Goal: Transaction & Acquisition: Purchase product/service

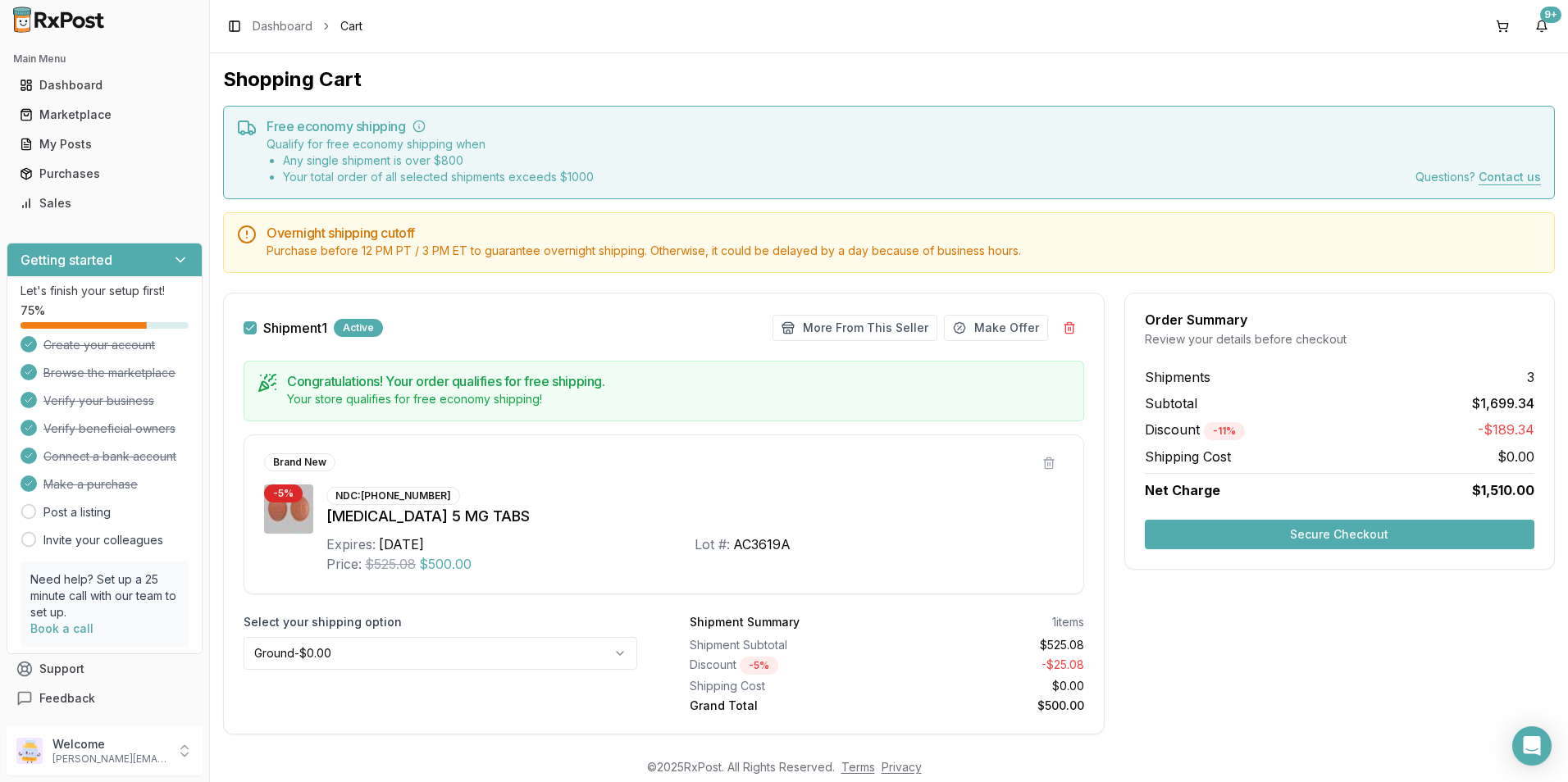
click at [1313, 534] on button "Secure Checkout" at bounding box center [1339, 534] width 390 height 30
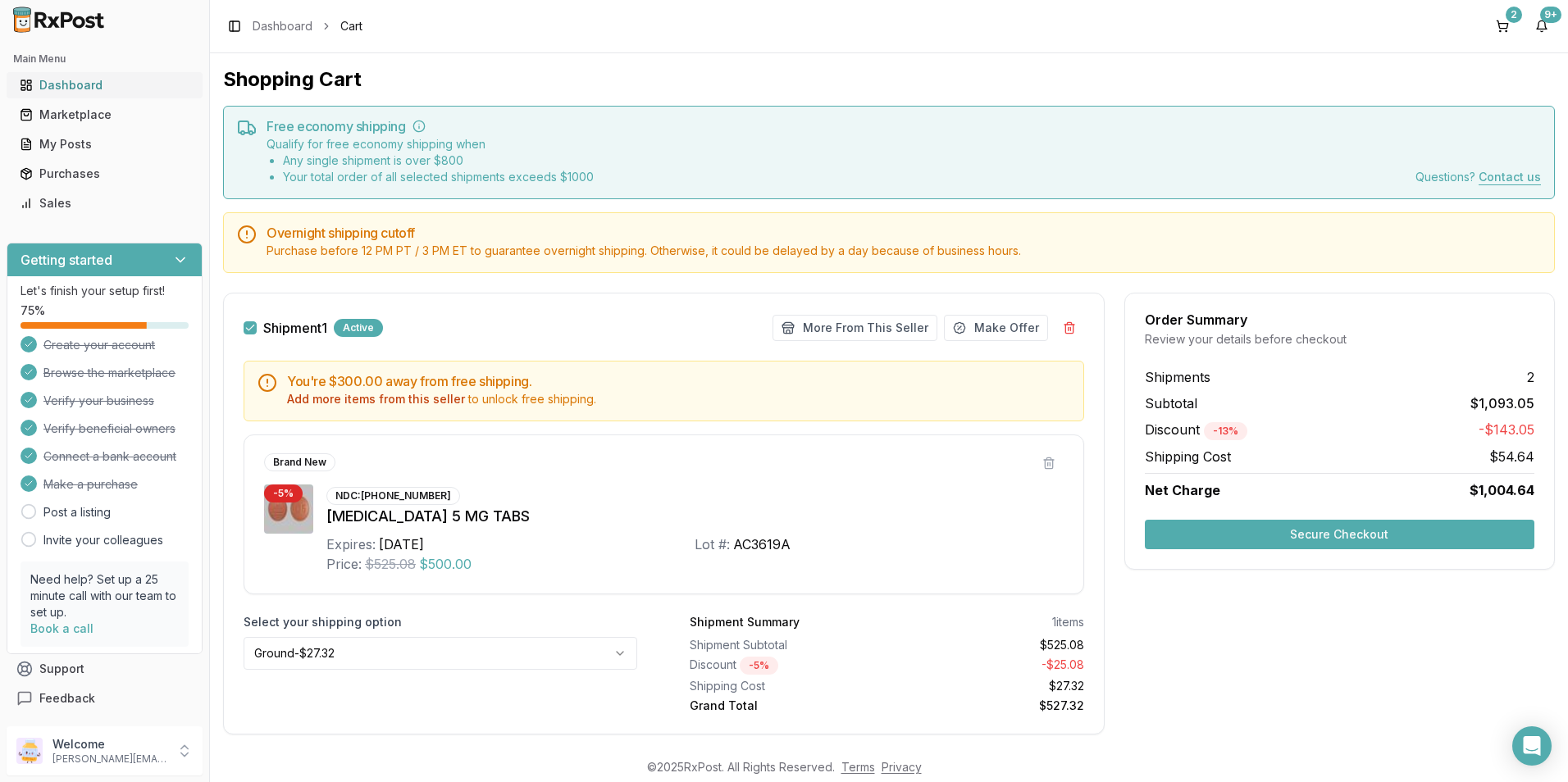
click at [63, 86] on div "Dashboard" at bounding box center [104, 86] width 169 height 16
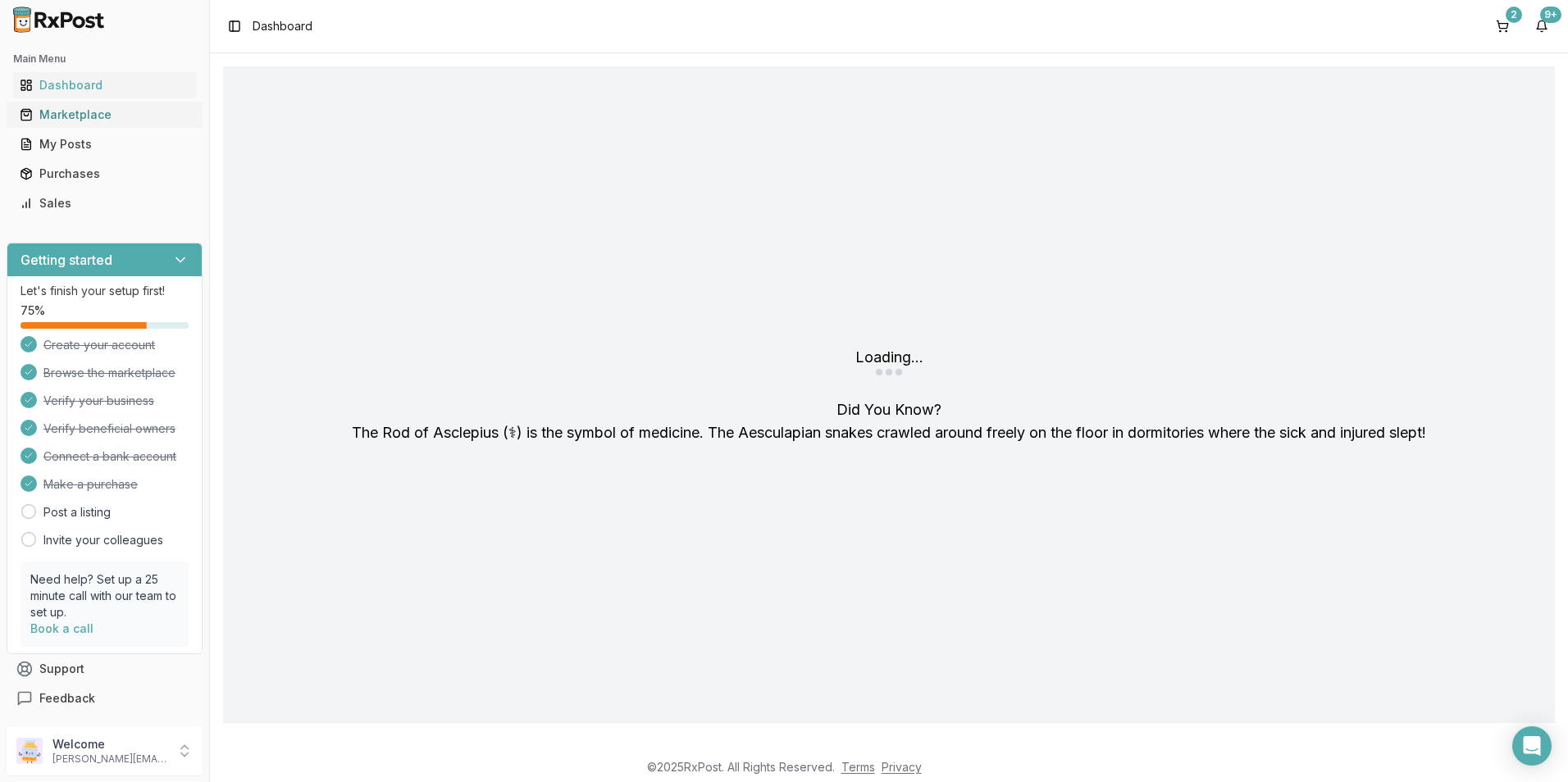
click at [66, 113] on div "Marketplace" at bounding box center [104, 115] width 169 height 16
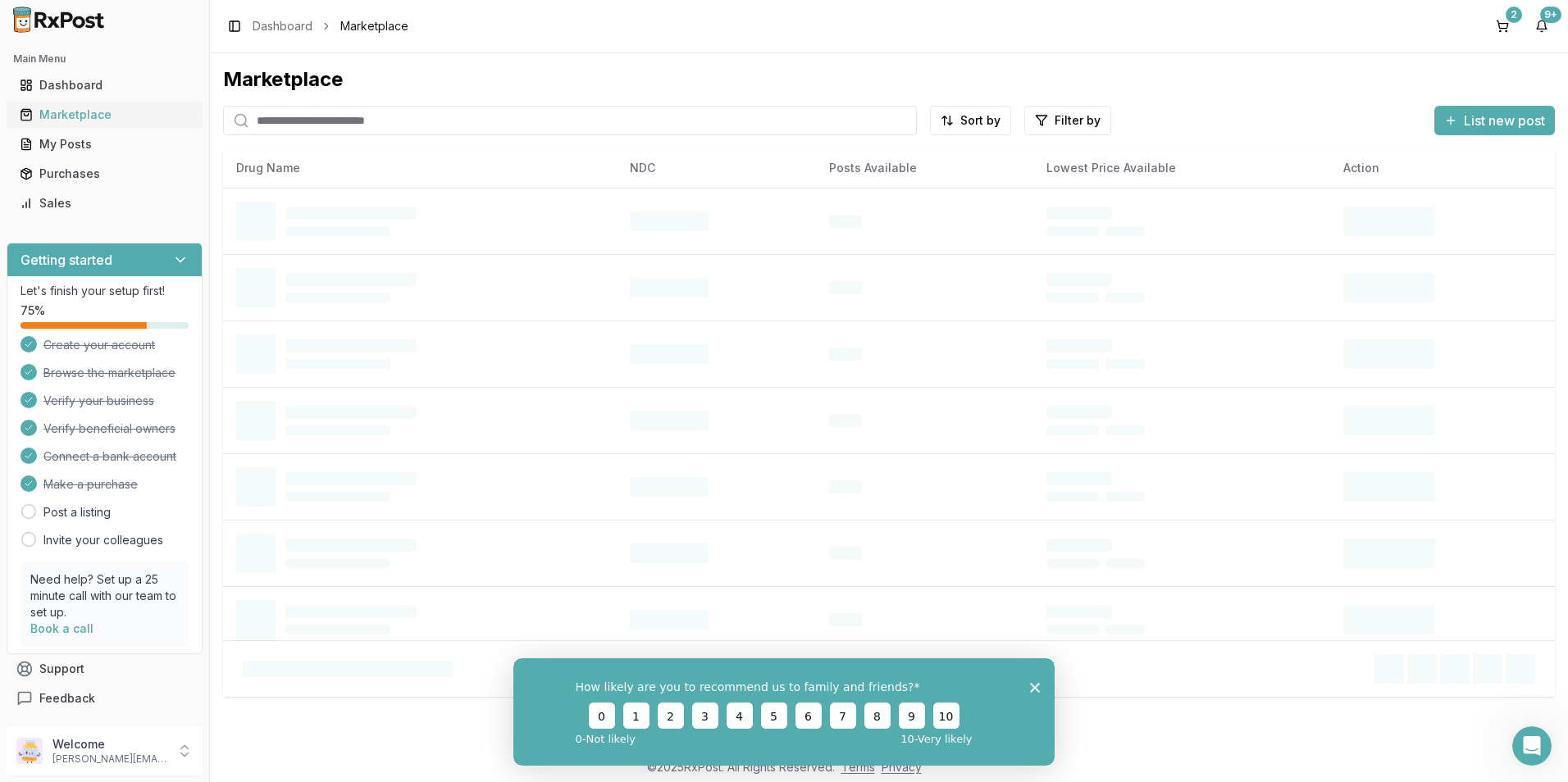
click at [56, 113] on div "Marketplace" at bounding box center [104, 115] width 169 height 16
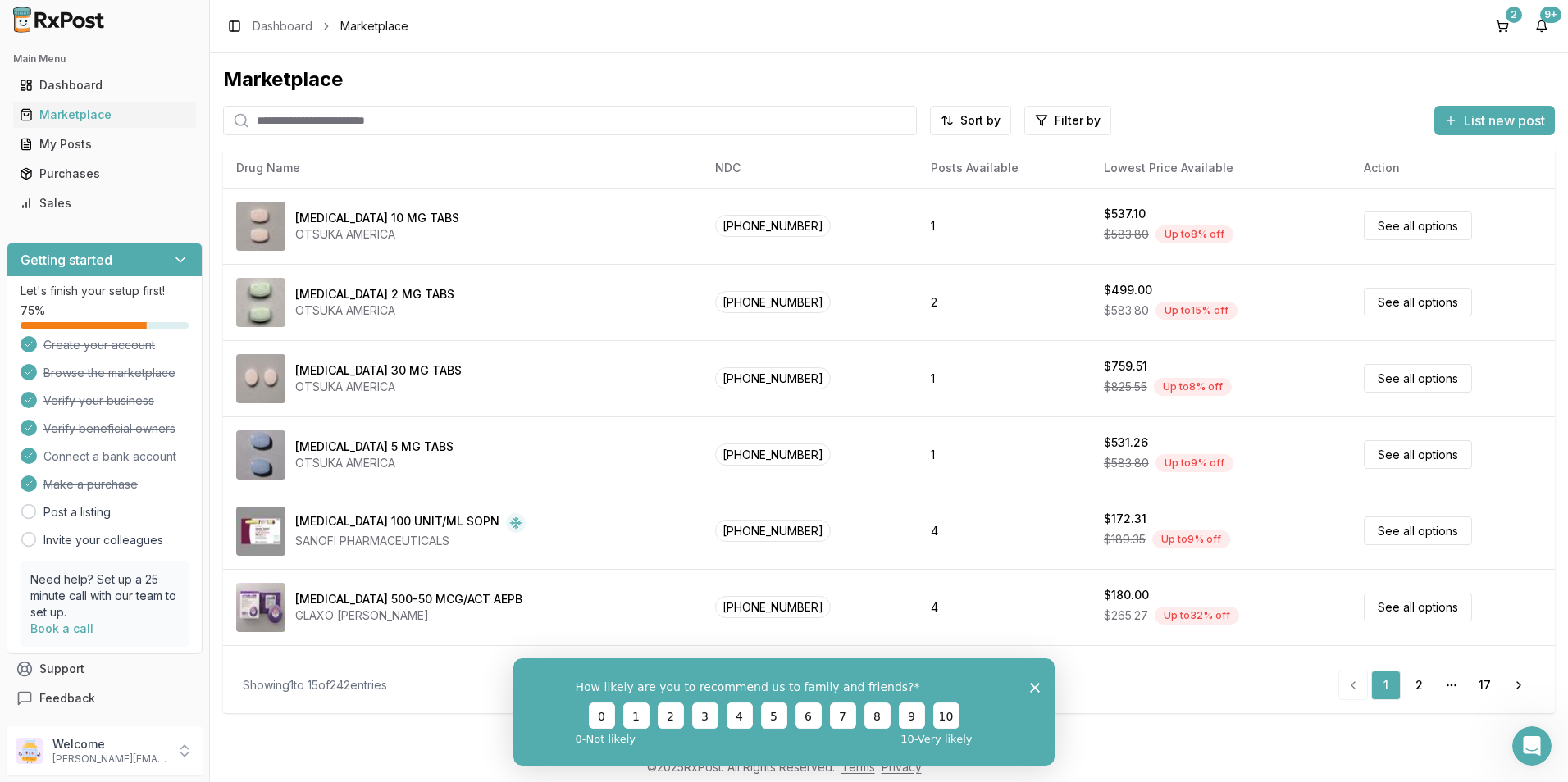
click at [1040, 683] on div "How likely are you to recommend us to family and friends? 0 1 2 3 4 5 6 7 8 9 1…" at bounding box center [784, 711] width 541 height 108
click at [1036, 688] on polygon "Close survey" at bounding box center [1035, 687] width 10 height 10
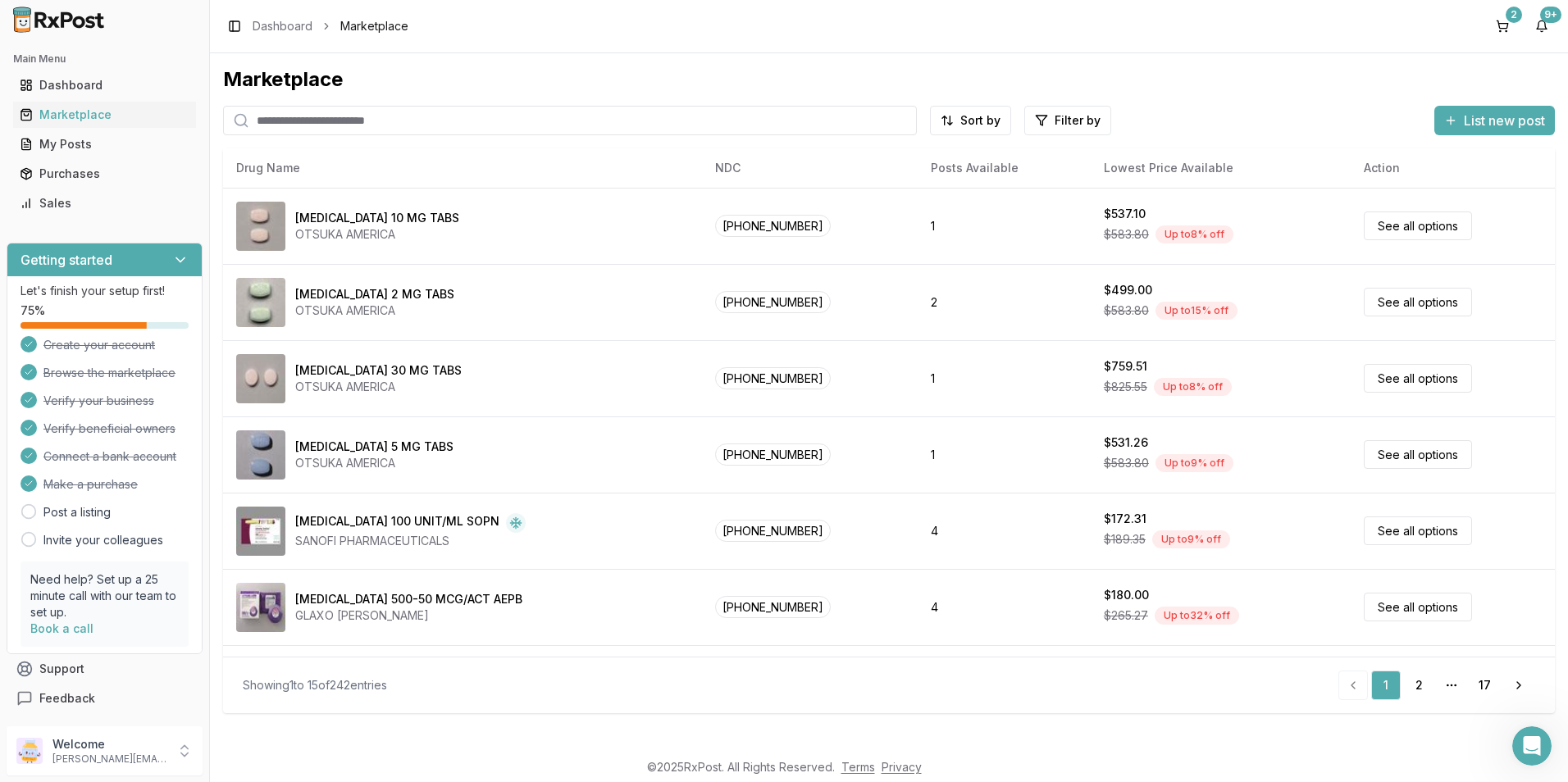
click at [354, 112] on input "search" at bounding box center [570, 121] width 694 height 30
type input "*******"
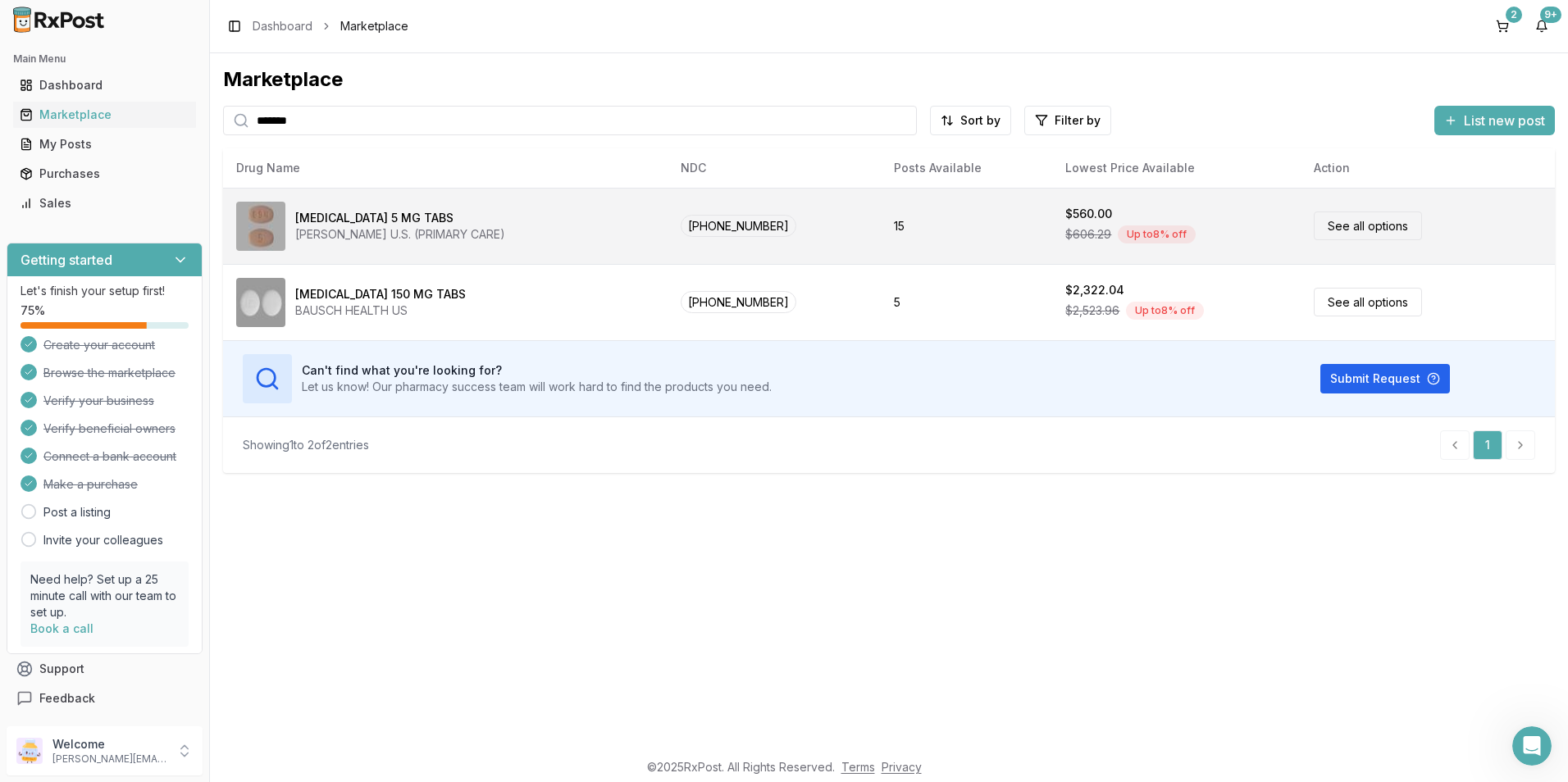
click at [357, 213] on div "[MEDICAL_DATA] 5 MG TABS" at bounding box center [374, 218] width 158 height 16
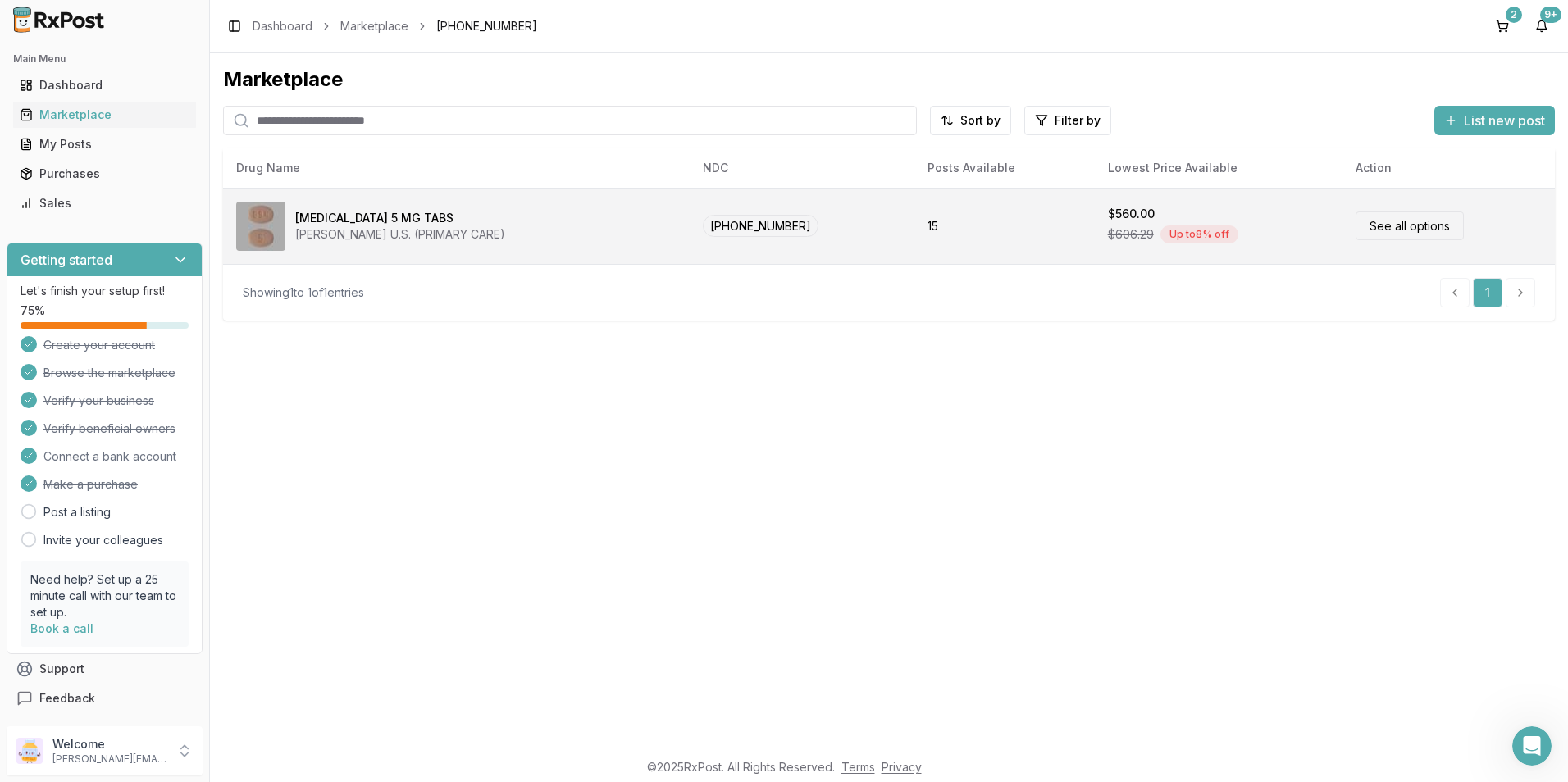
click at [1377, 221] on link "See all options" at bounding box center [1410, 225] width 109 height 29
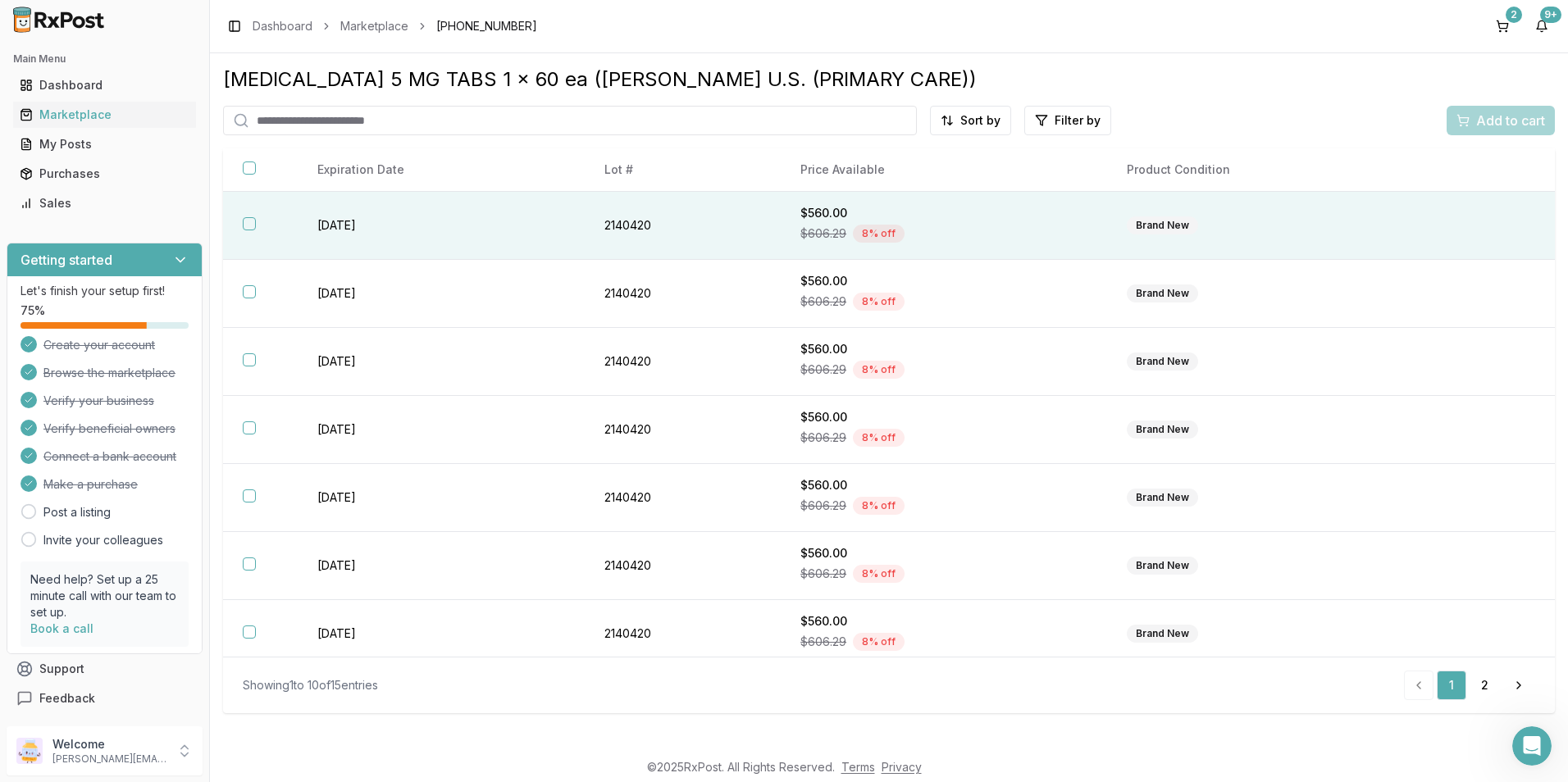
click at [243, 222] on button "button" at bounding box center [249, 224] width 13 height 13
click at [1502, 121] on span "Add to cart" at bounding box center [1510, 121] width 69 height 20
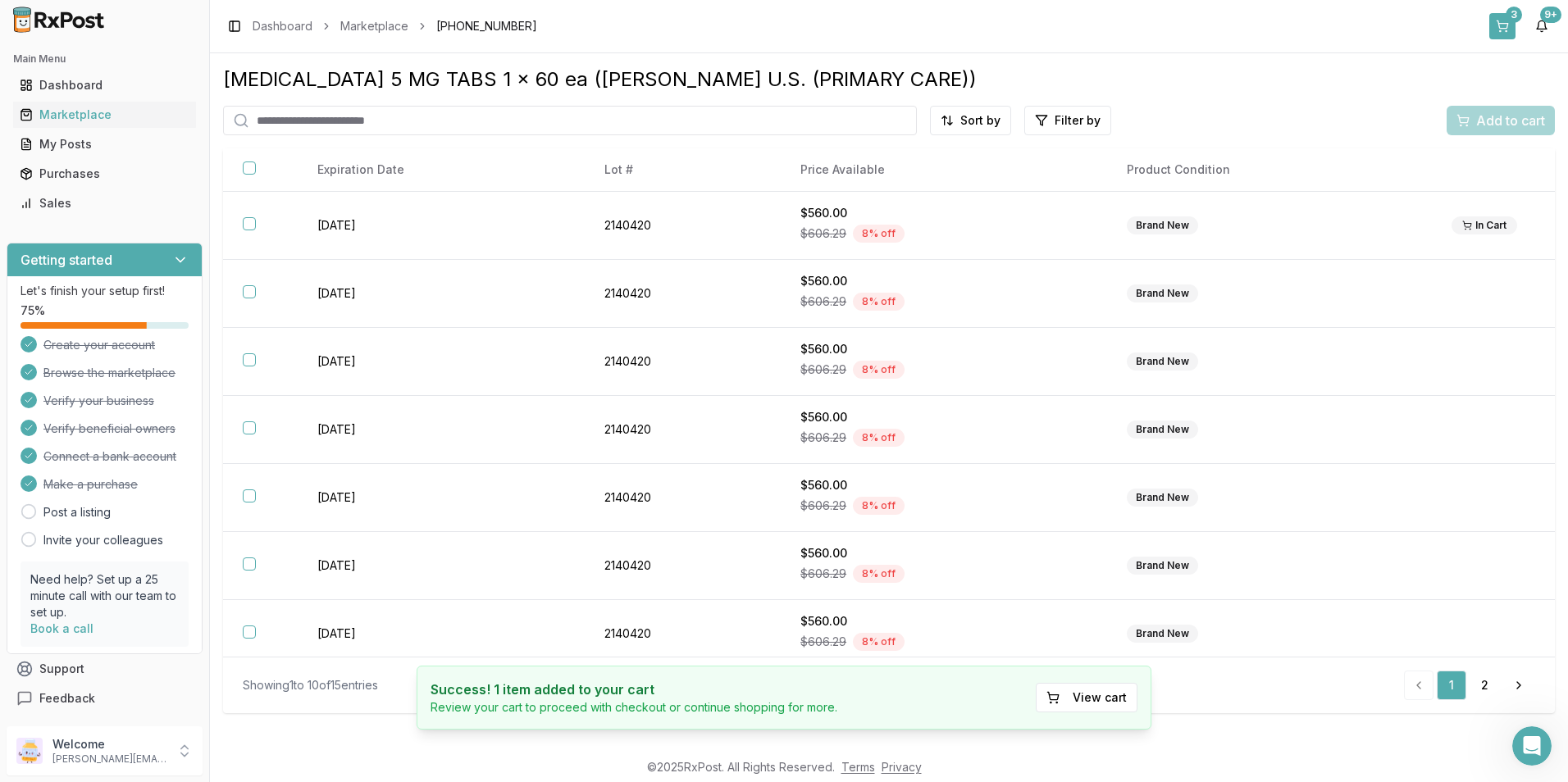
click at [1505, 28] on button "3" at bounding box center [1502, 26] width 26 height 26
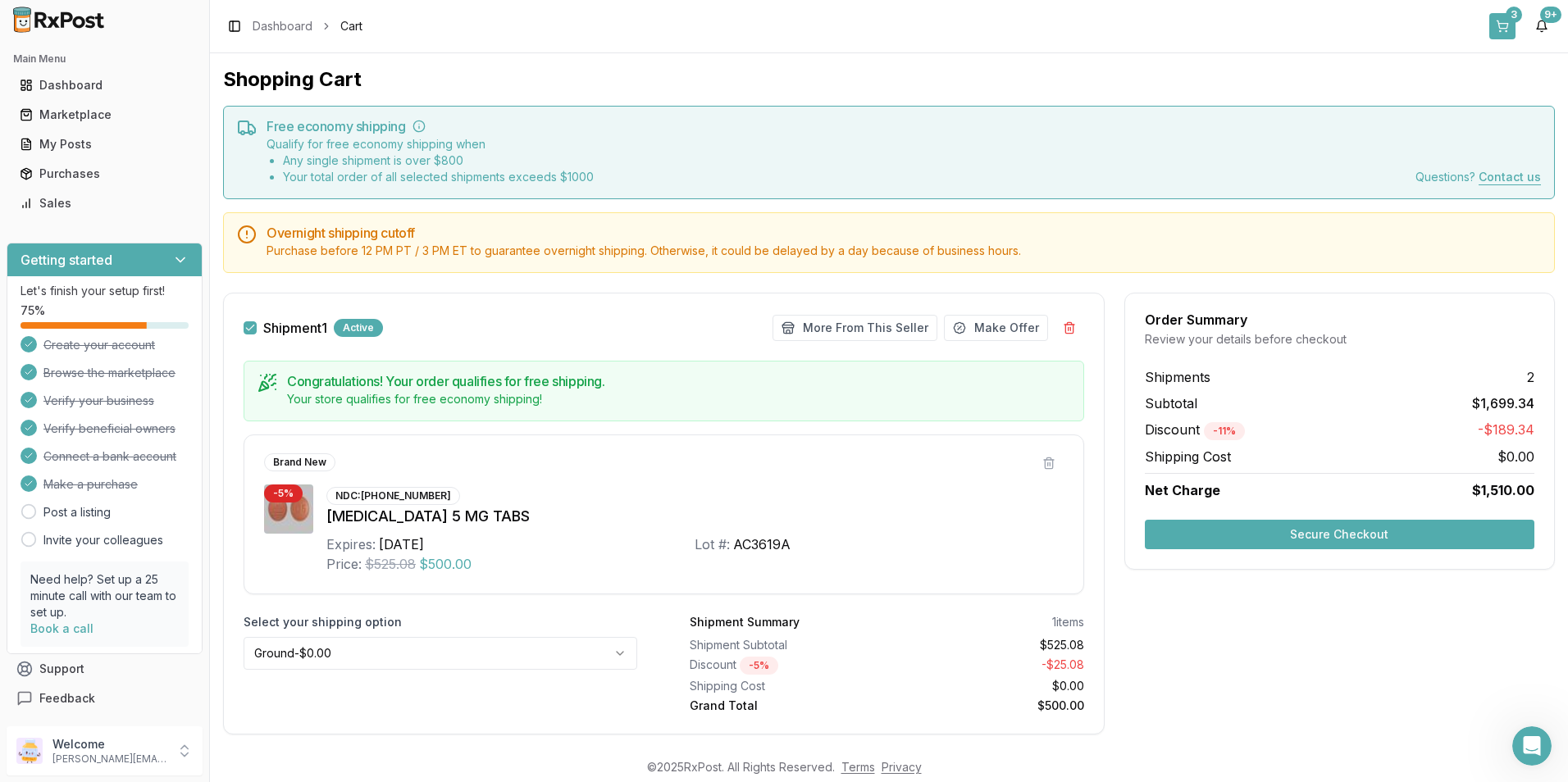
click at [1508, 22] on button "3" at bounding box center [1502, 26] width 26 height 26
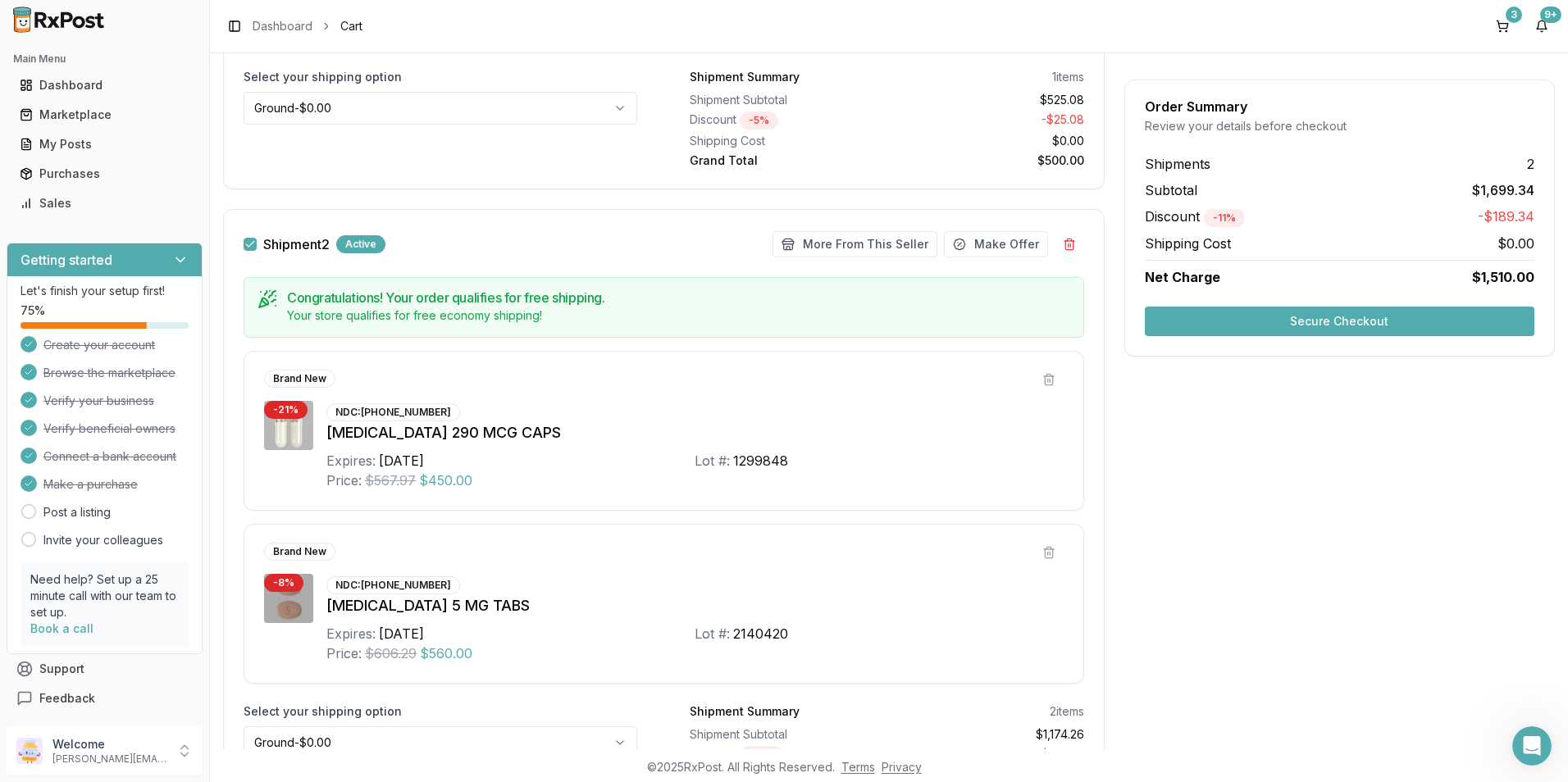
scroll to position [338, 0]
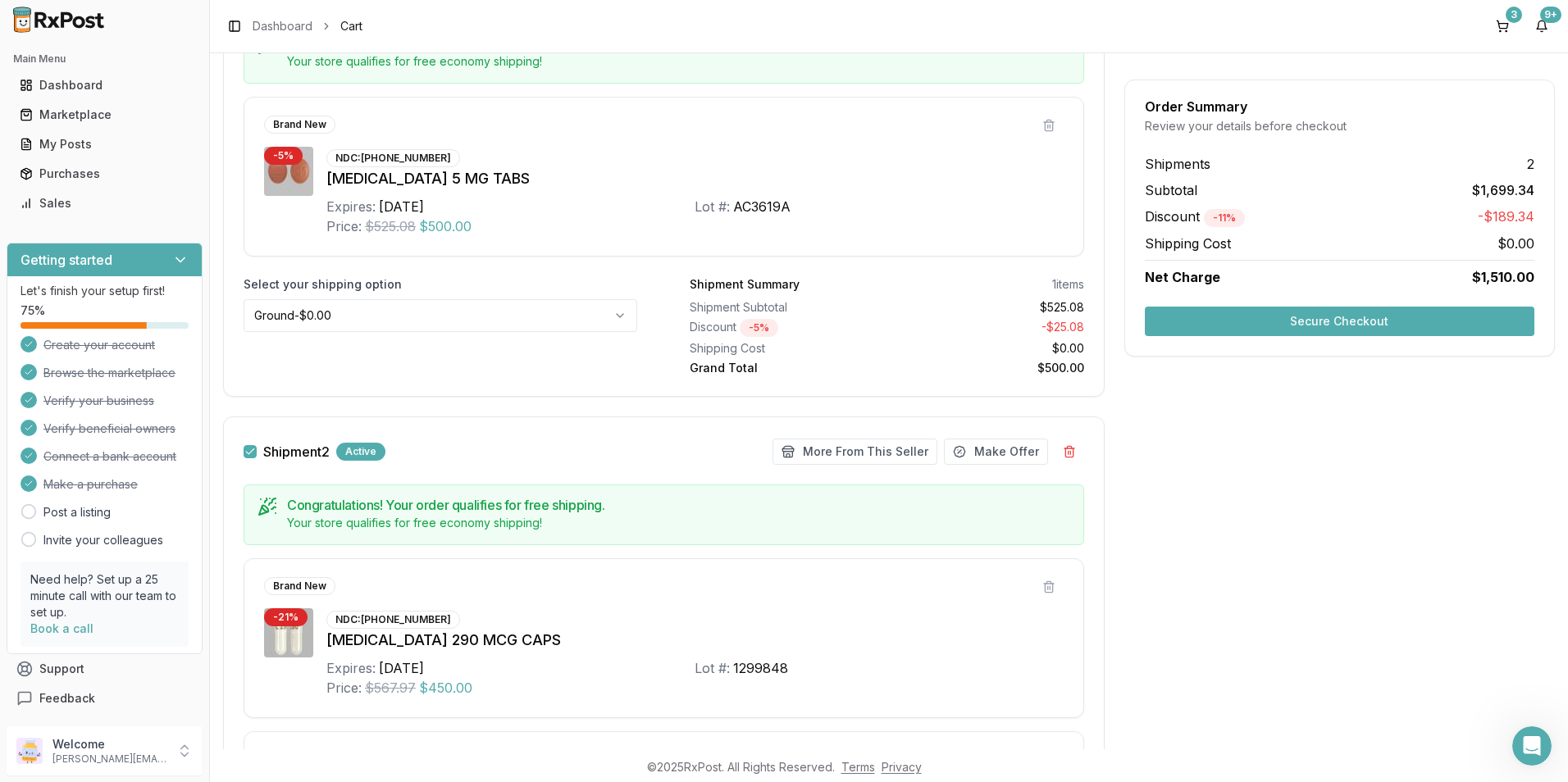
click at [1271, 326] on button "Secure Checkout" at bounding box center [1339, 322] width 390 height 30
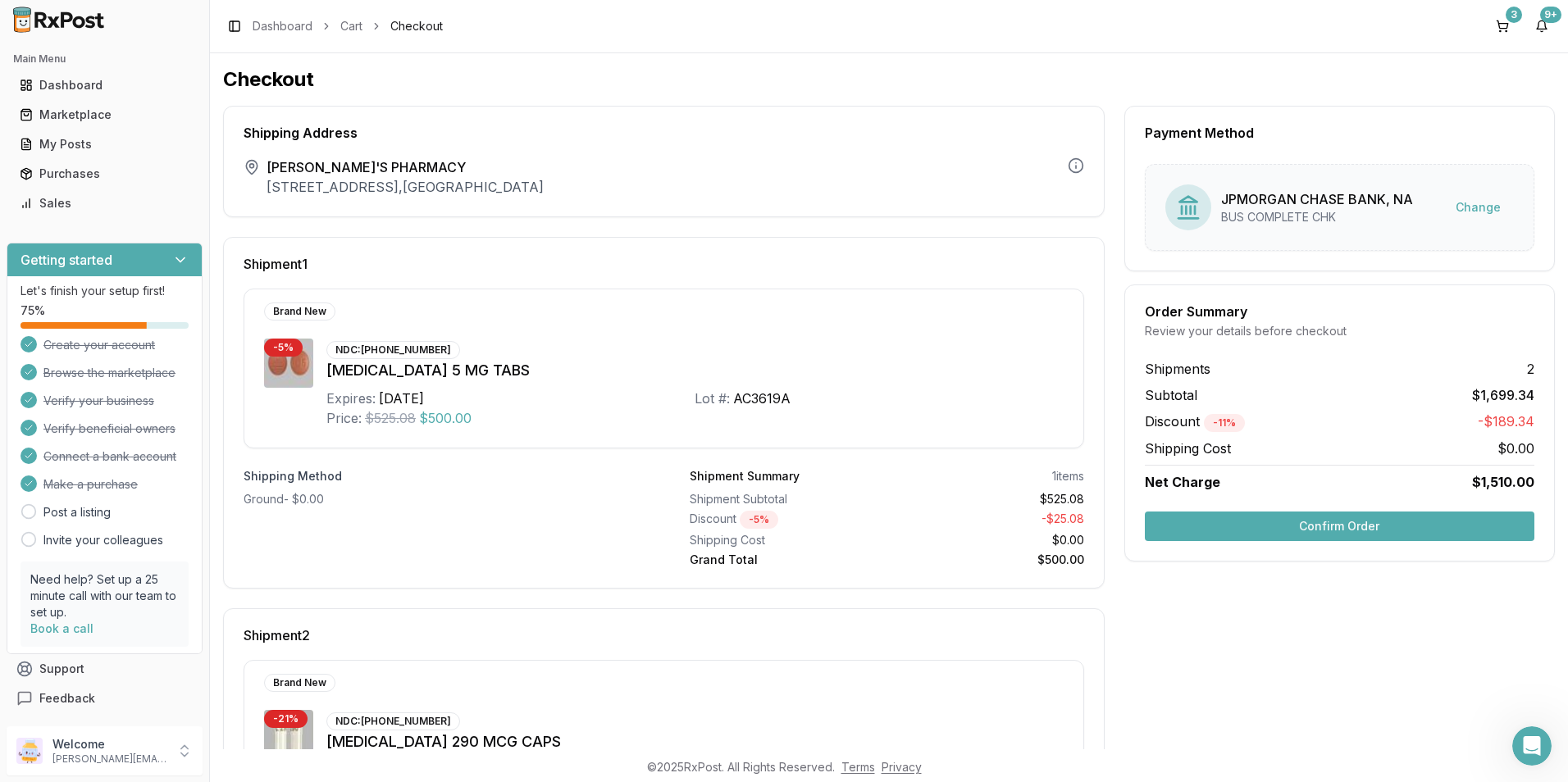
click at [1289, 520] on button "Confirm Order" at bounding box center [1339, 526] width 390 height 30
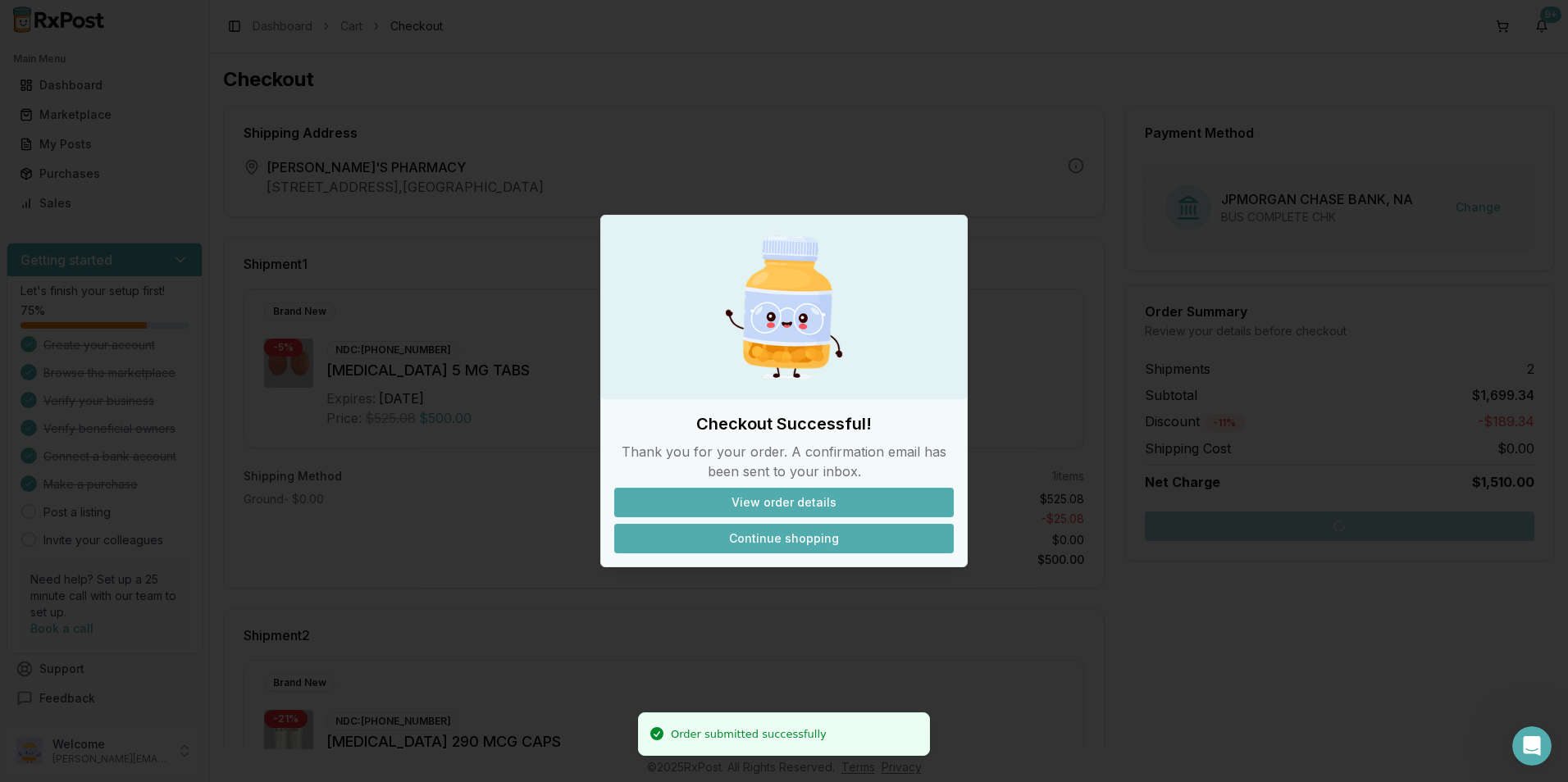
click at [807, 530] on button "Continue shopping" at bounding box center [784, 539] width 340 height 30
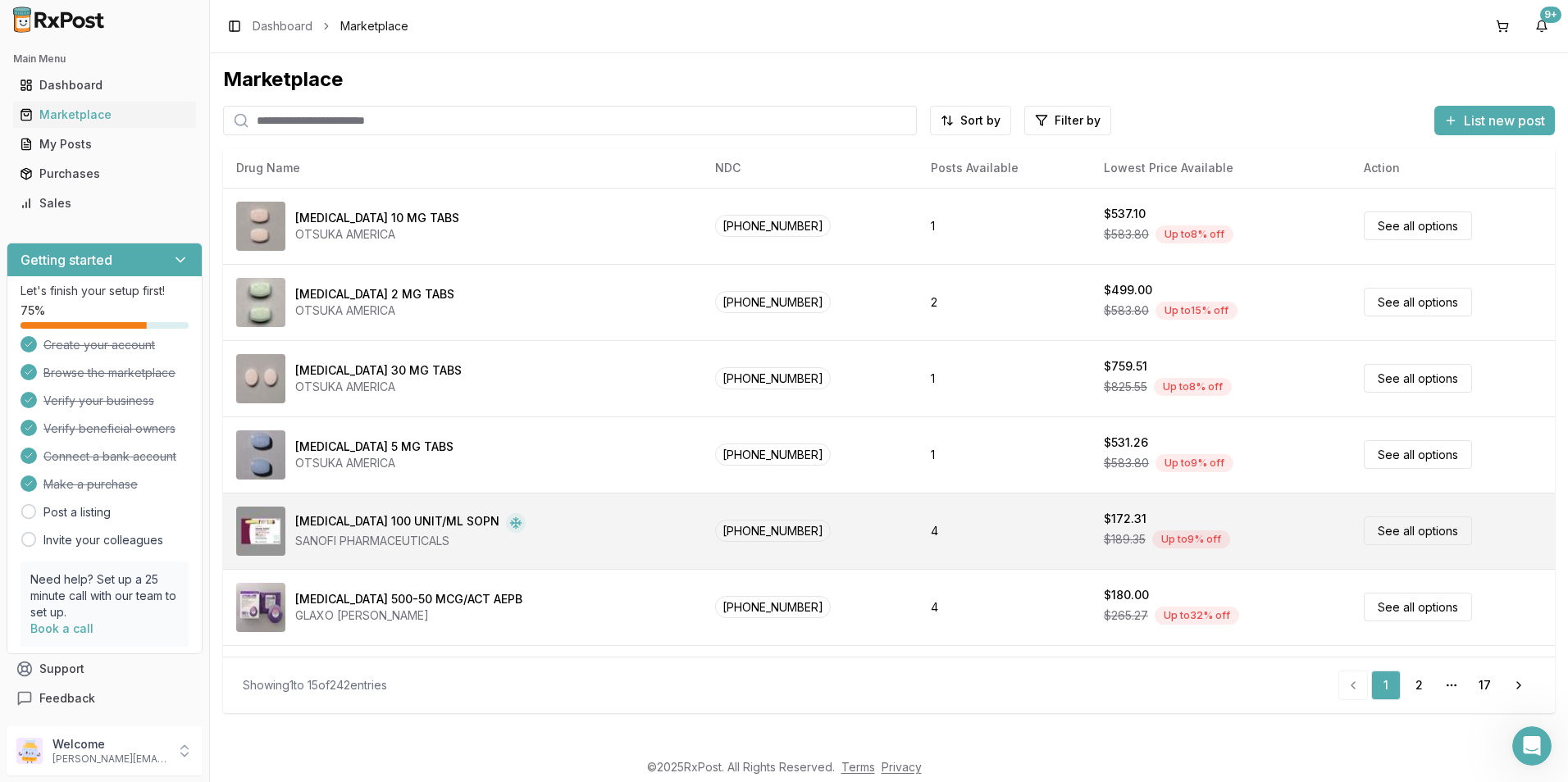
click at [810, 530] on span "00024-5925-05" at bounding box center [773, 530] width 116 height 22
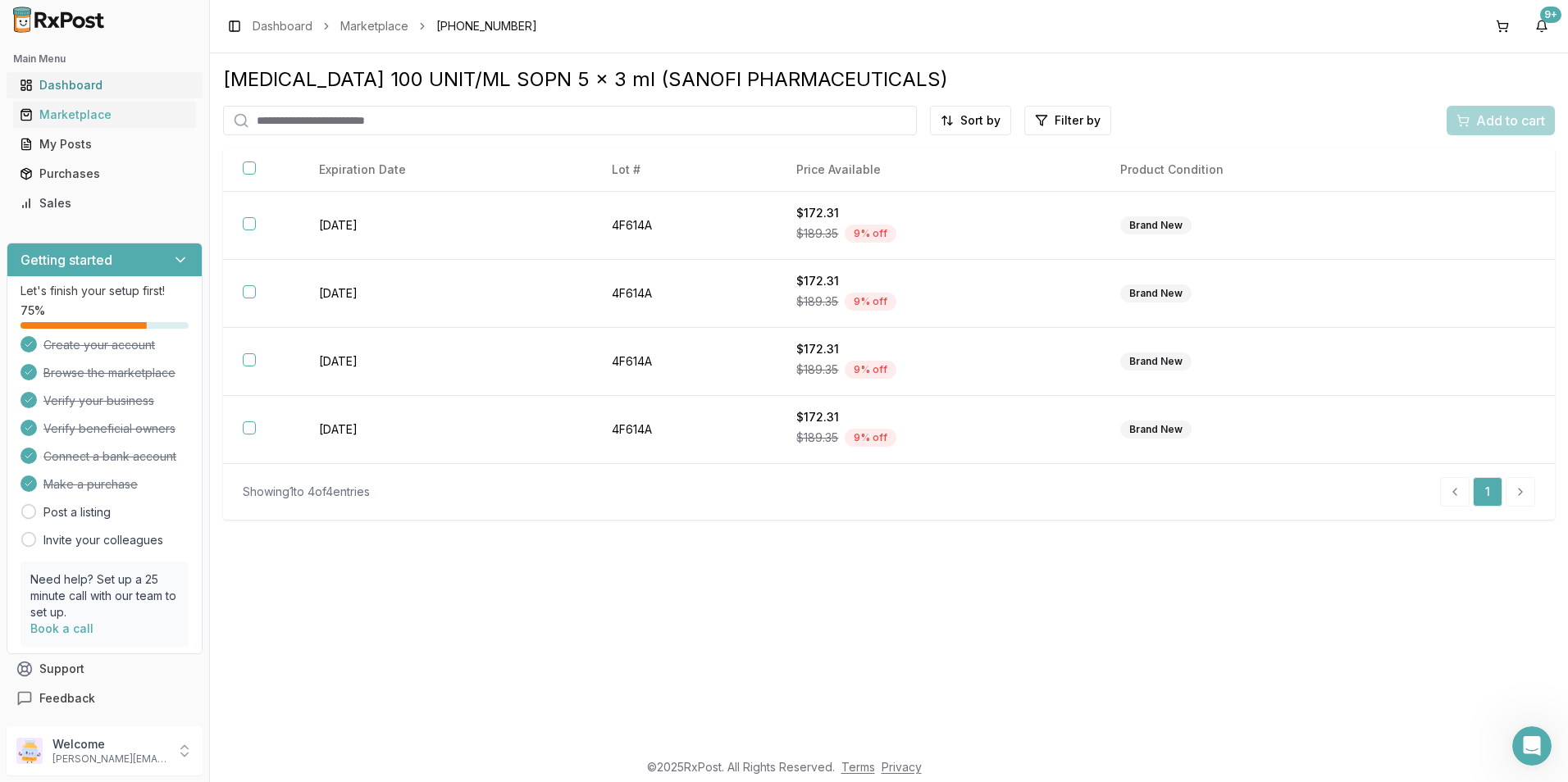
click at [81, 86] on div "Dashboard" at bounding box center [104, 86] width 169 height 16
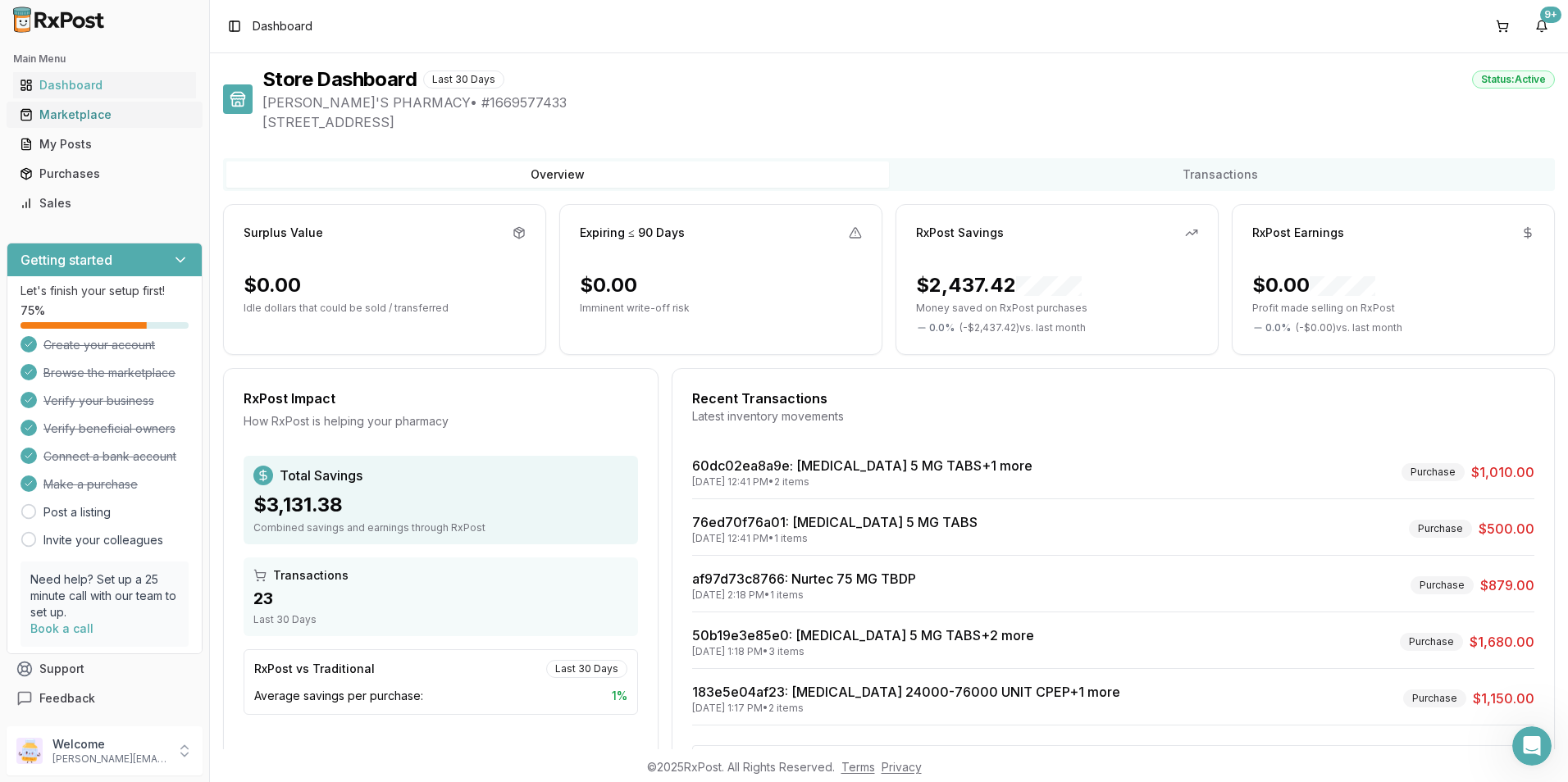
click at [81, 119] on div "Marketplace" at bounding box center [104, 115] width 169 height 16
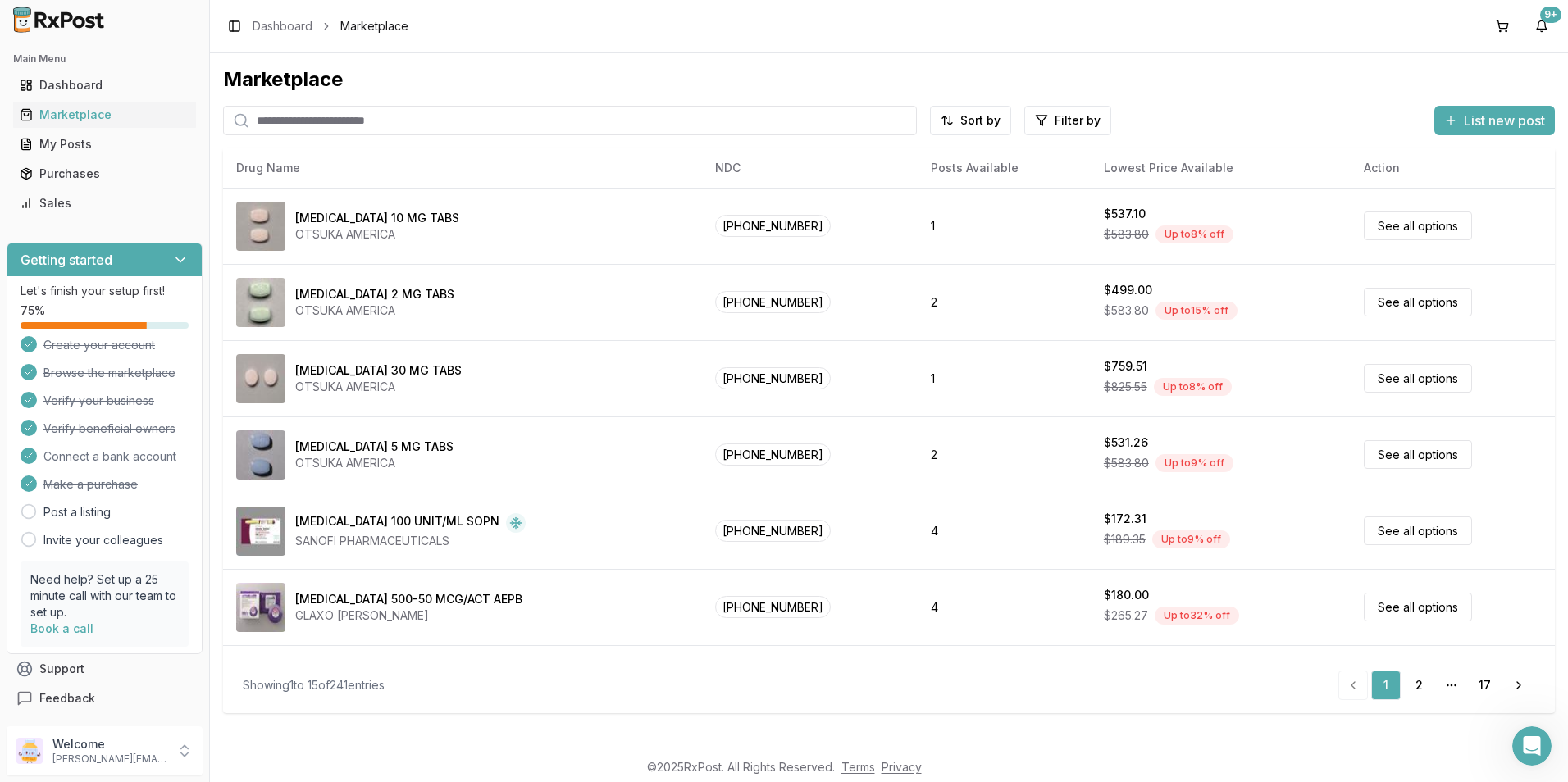
click at [348, 114] on input "search" at bounding box center [570, 121] width 694 height 30
type input "*****"
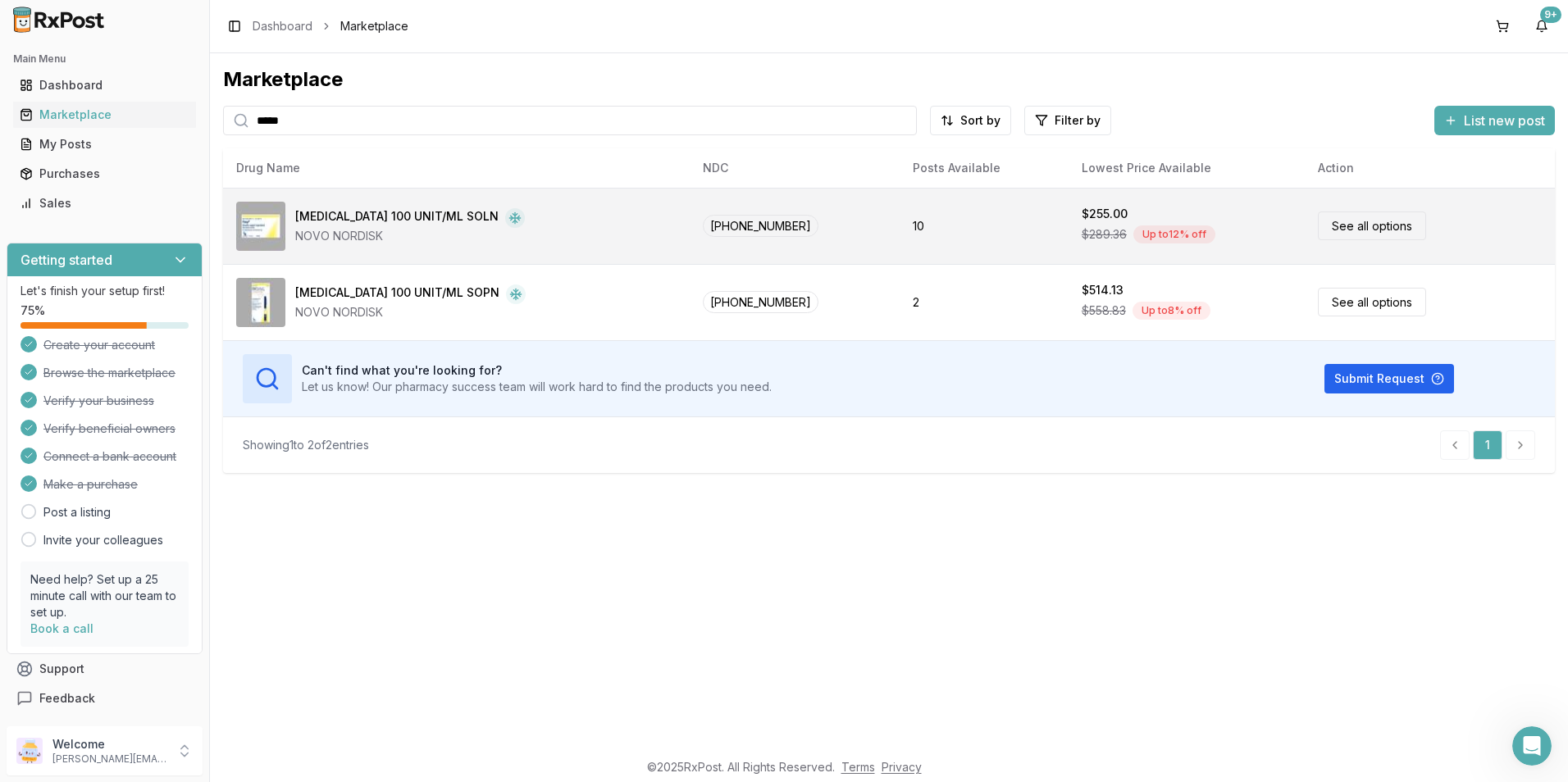
click at [348, 216] on div "Fiasp 100 UNIT/ML SOLN" at bounding box center [396, 218] width 203 height 20
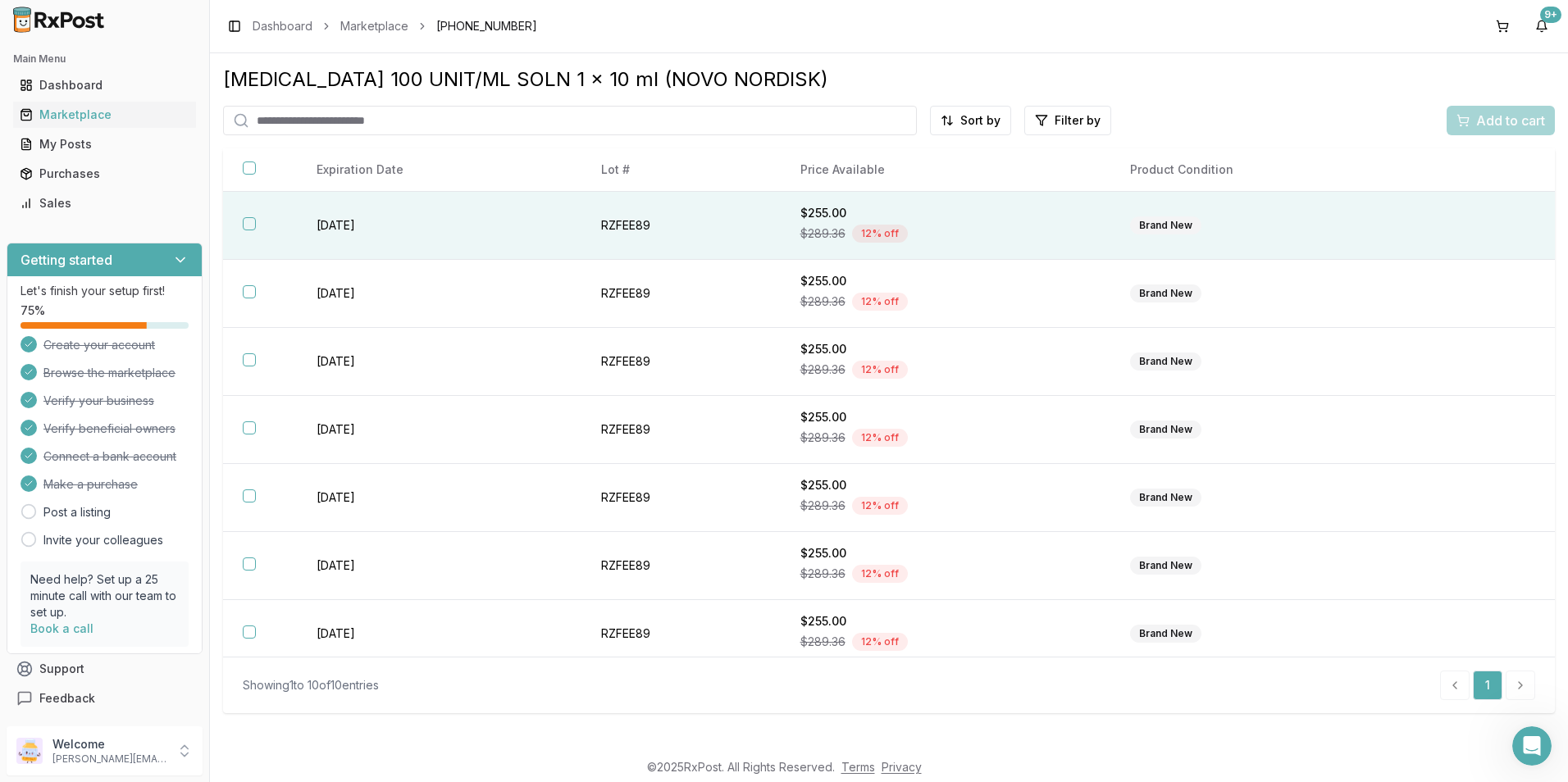
click at [254, 228] on button "button" at bounding box center [249, 224] width 13 height 13
click at [1513, 128] on span "Add to cart" at bounding box center [1510, 121] width 69 height 20
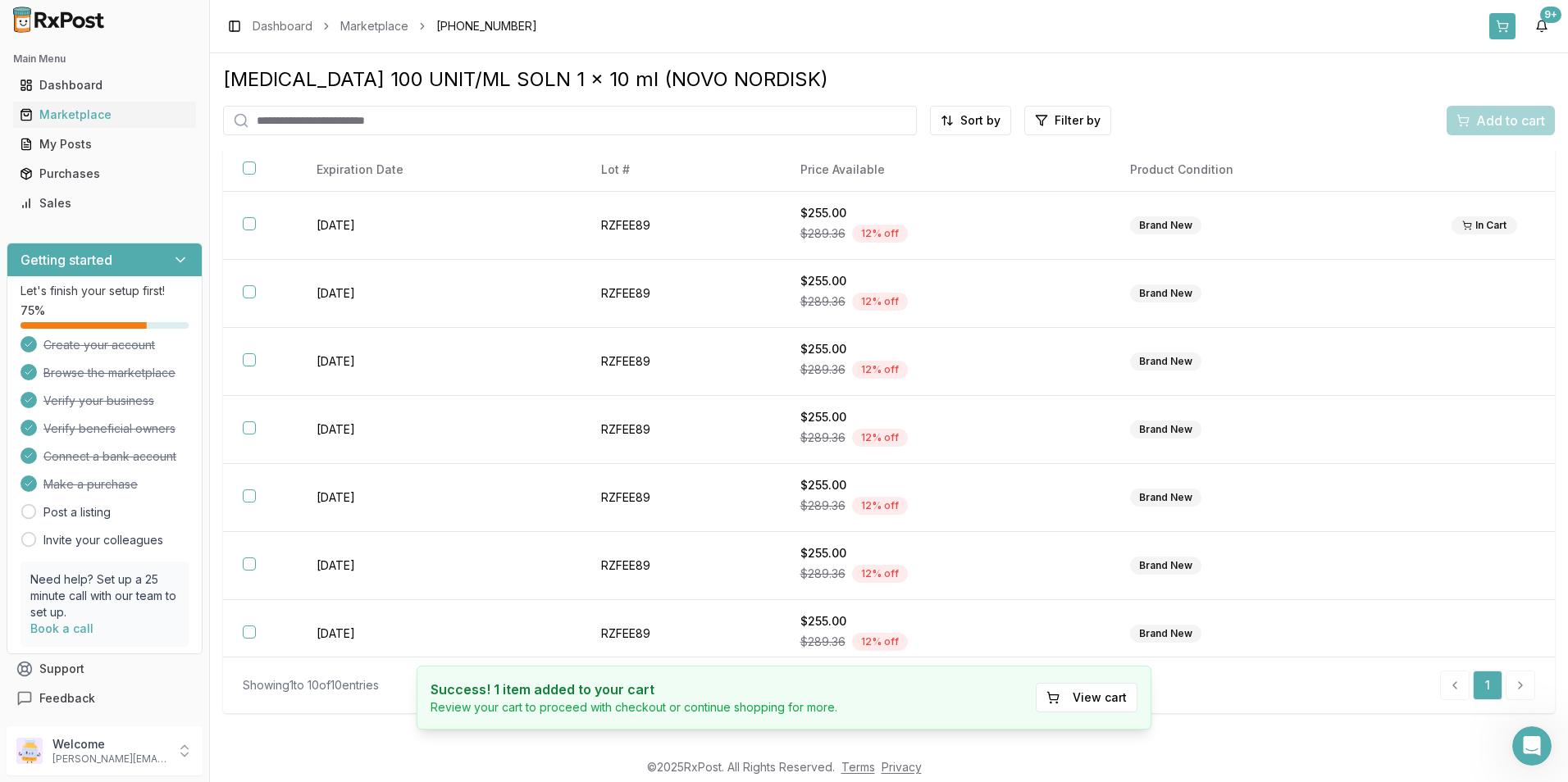
click at [1506, 30] on button at bounding box center [1502, 26] width 26 height 26
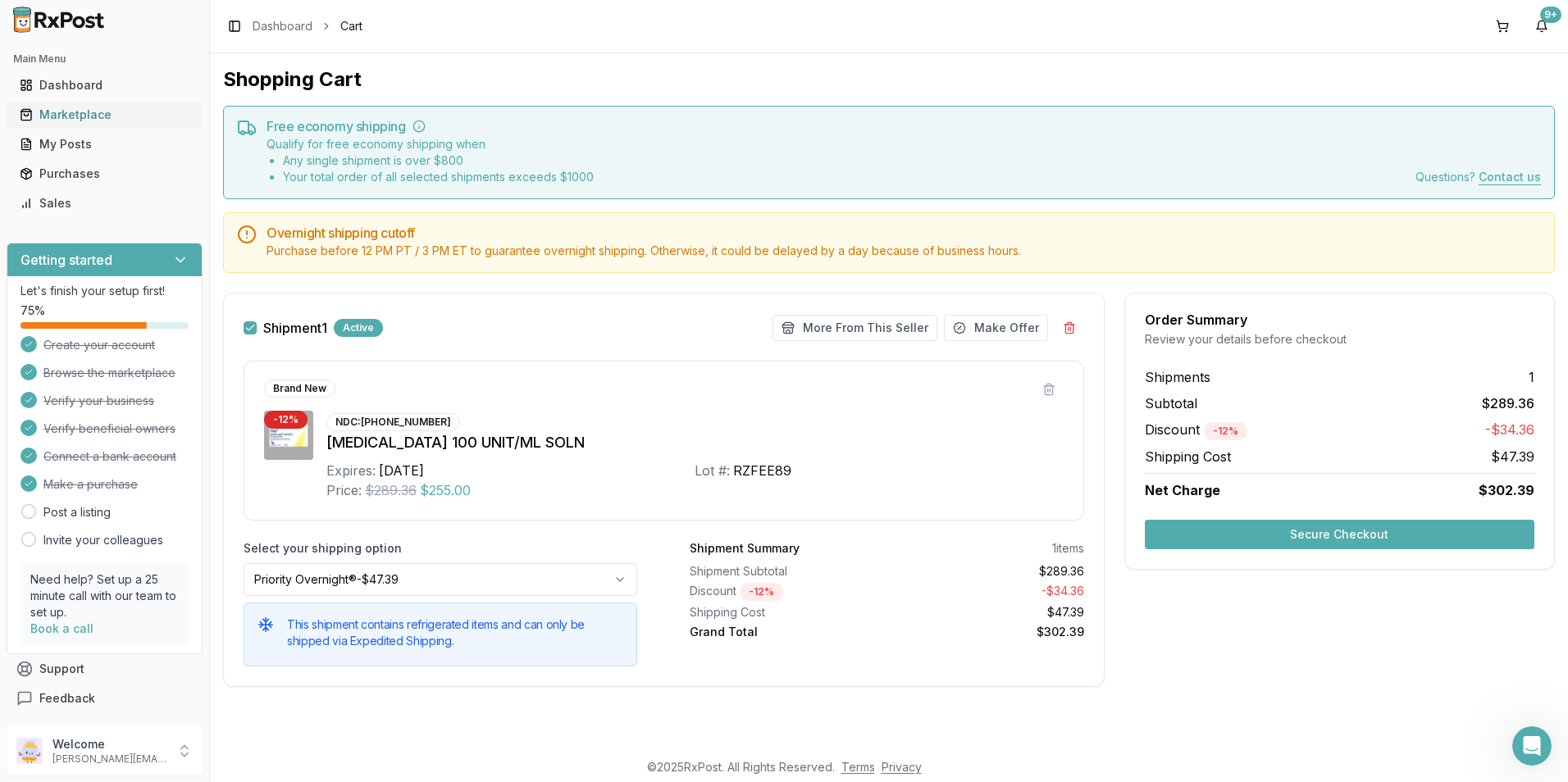
click at [80, 113] on div "Marketplace" at bounding box center [104, 115] width 169 height 16
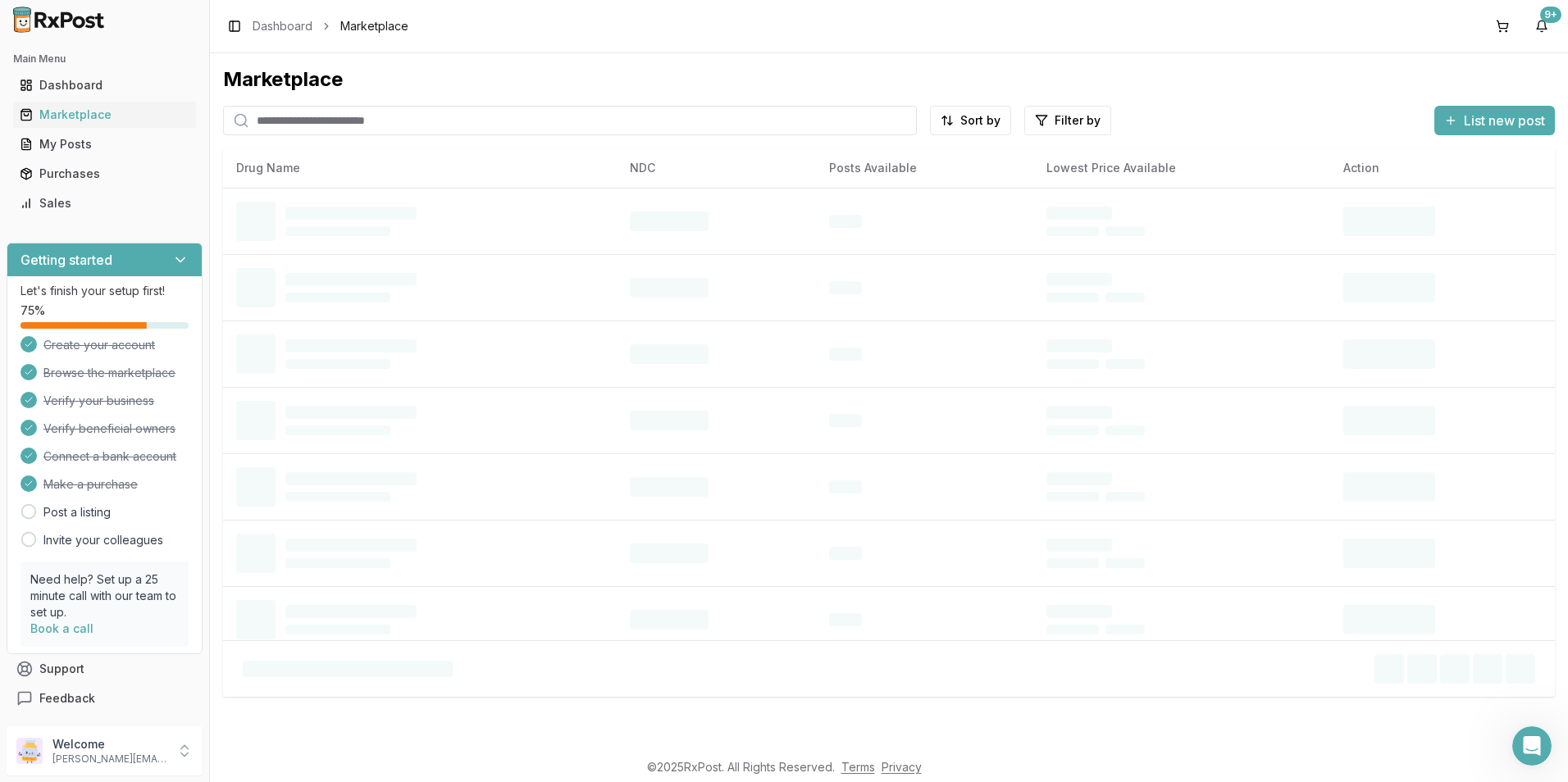
click at [328, 121] on input "search" at bounding box center [570, 121] width 694 height 30
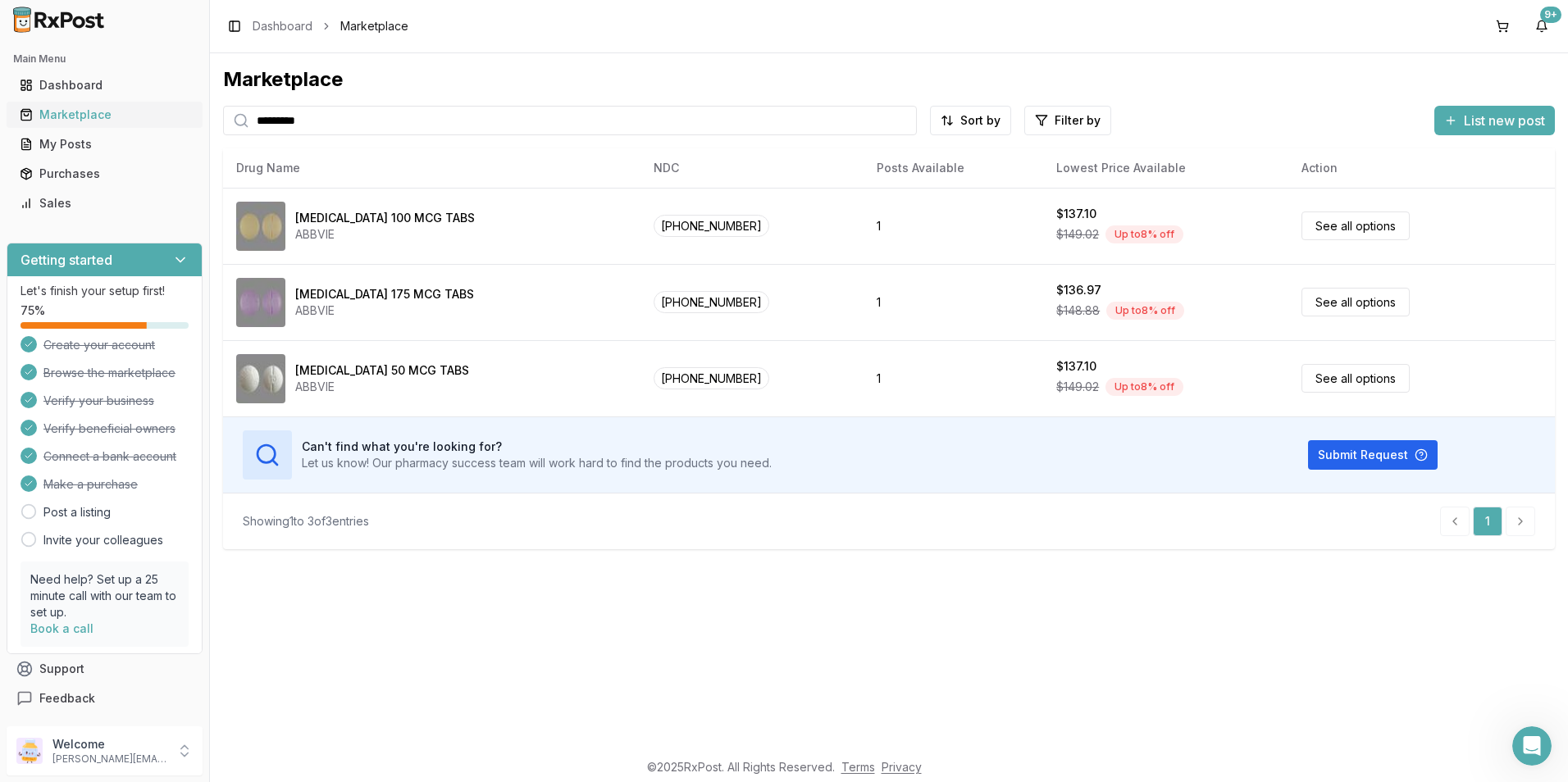
drag, startPoint x: 331, startPoint y: 119, endPoint x: 103, endPoint y: 106, distance: 228.4
click at [124, 119] on div "Main Menu Dashboard Marketplace My Posts Purchases Sales Getting started Let's …" at bounding box center [784, 391] width 1568 height 782
type input "******"
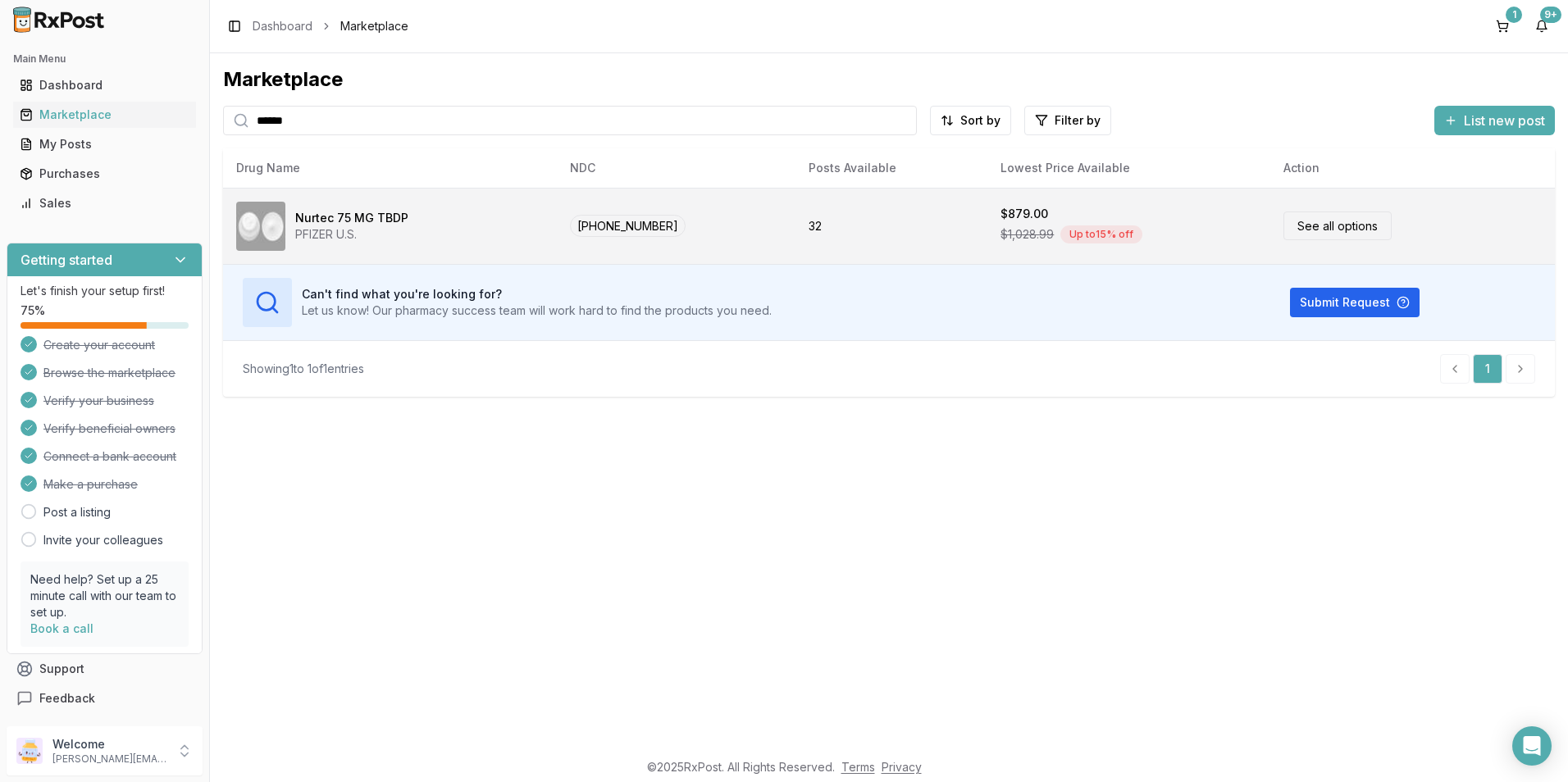
click at [335, 220] on div "Nurtec 75 MG TBDP" at bounding box center [352, 218] width 113 height 16
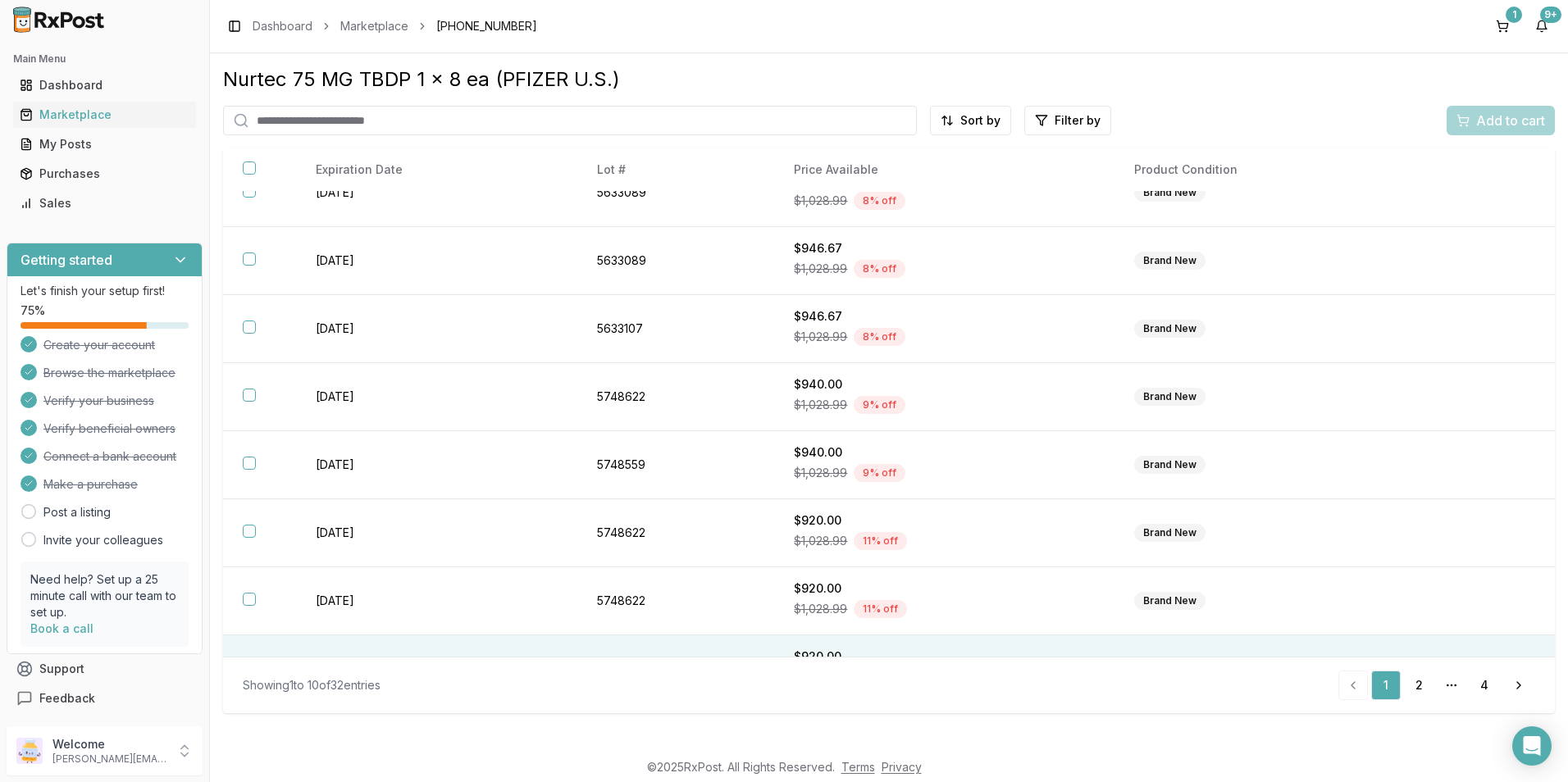
scroll to position [215, 0]
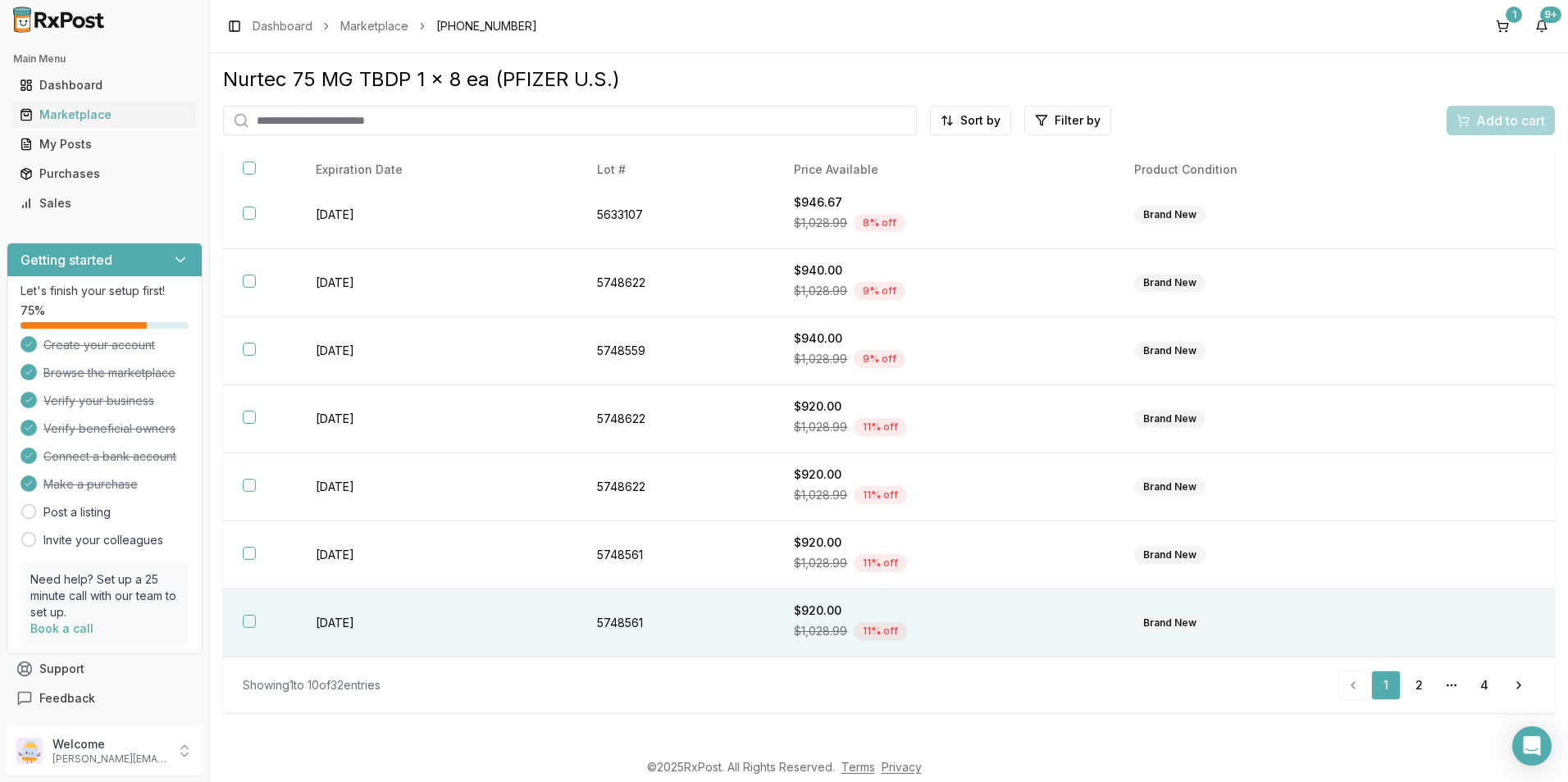
click at [823, 622] on div "$1,028.99 11 % off" at bounding box center [943, 632] width 300 height 25
click at [1512, 122] on span "Add to cart" at bounding box center [1510, 121] width 69 height 20
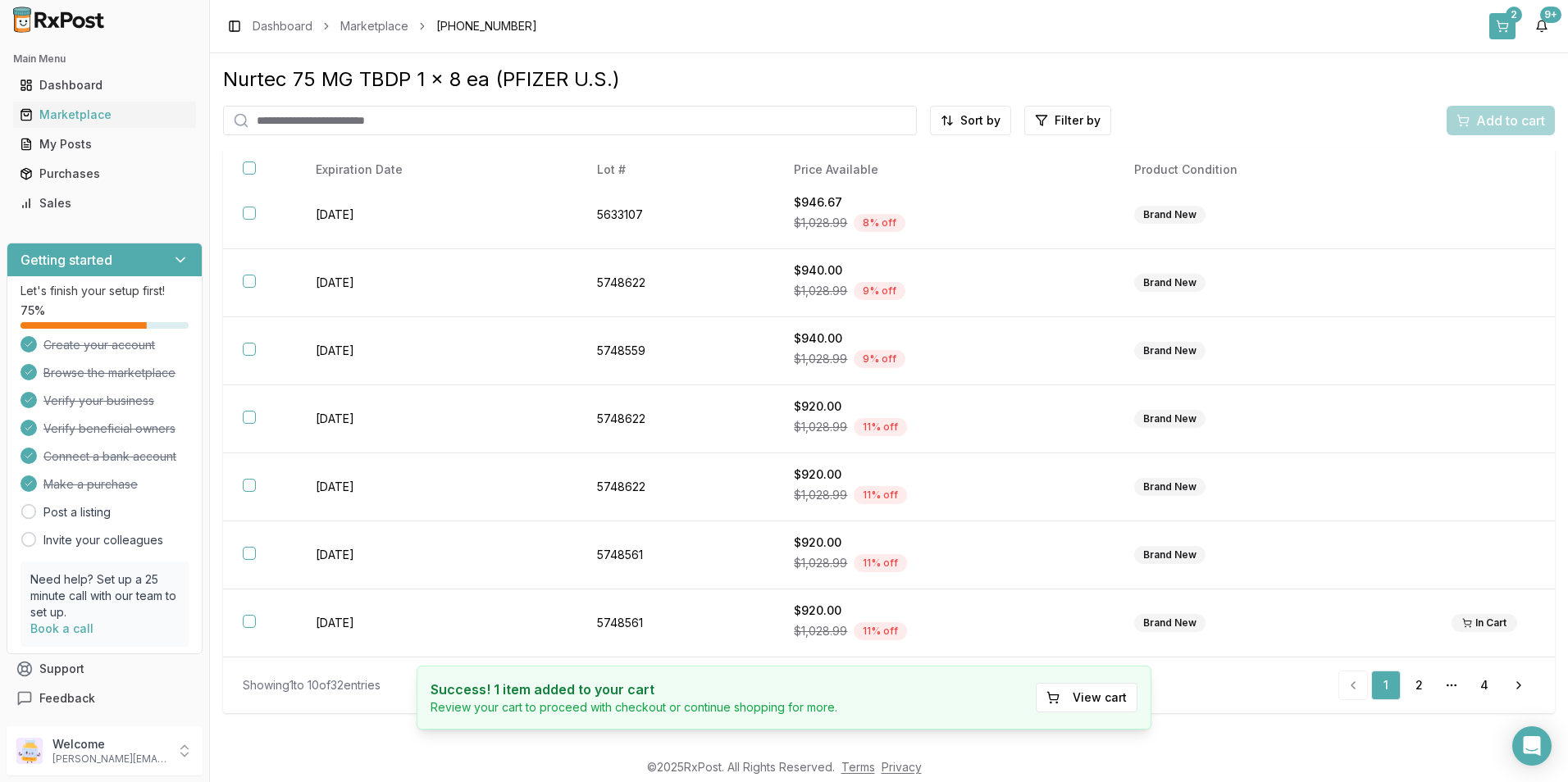
click at [1513, 21] on div "2" at bounding box center [1514, 15] width 16 height 16
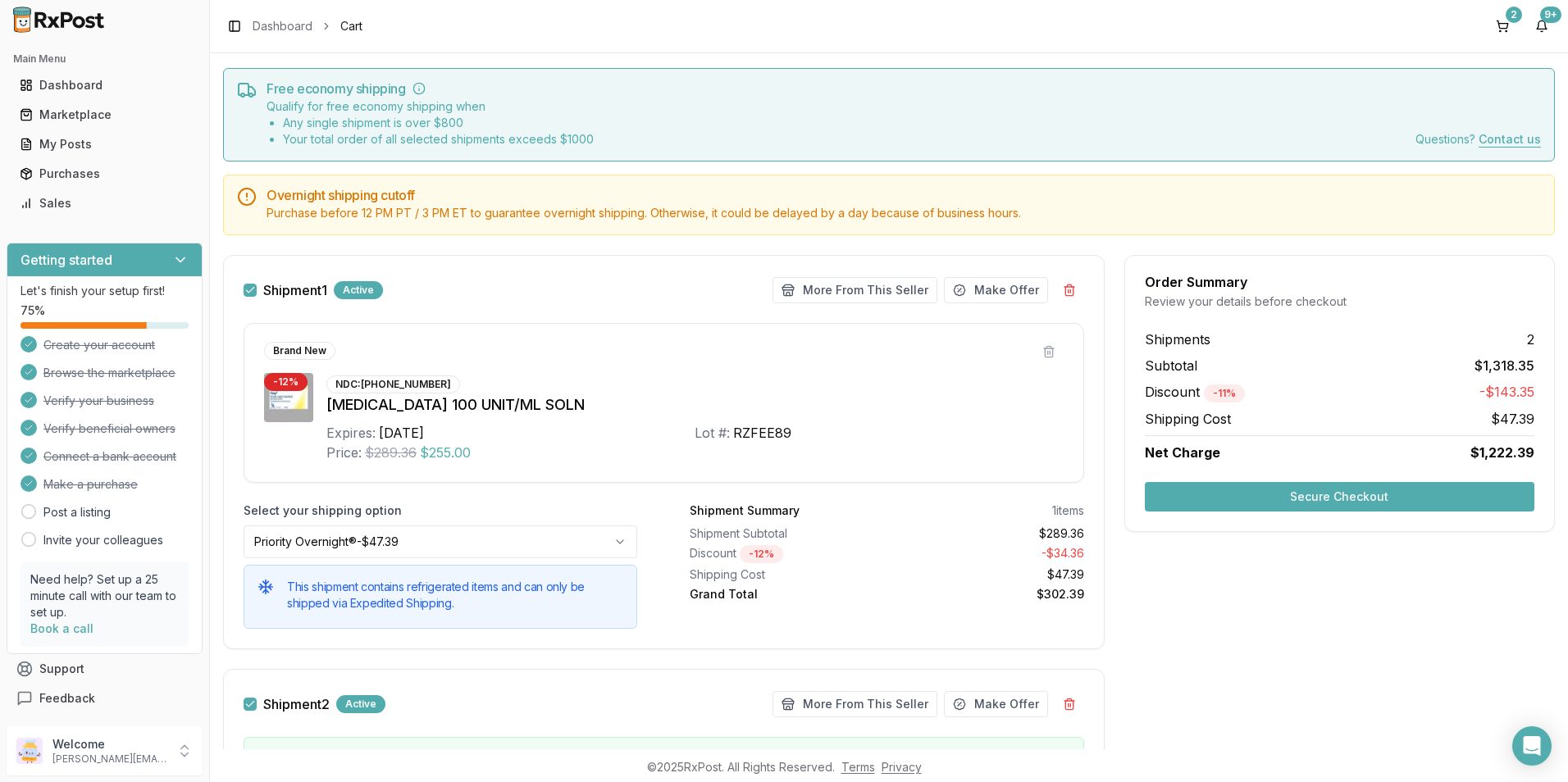
scroll to position [35, 0]
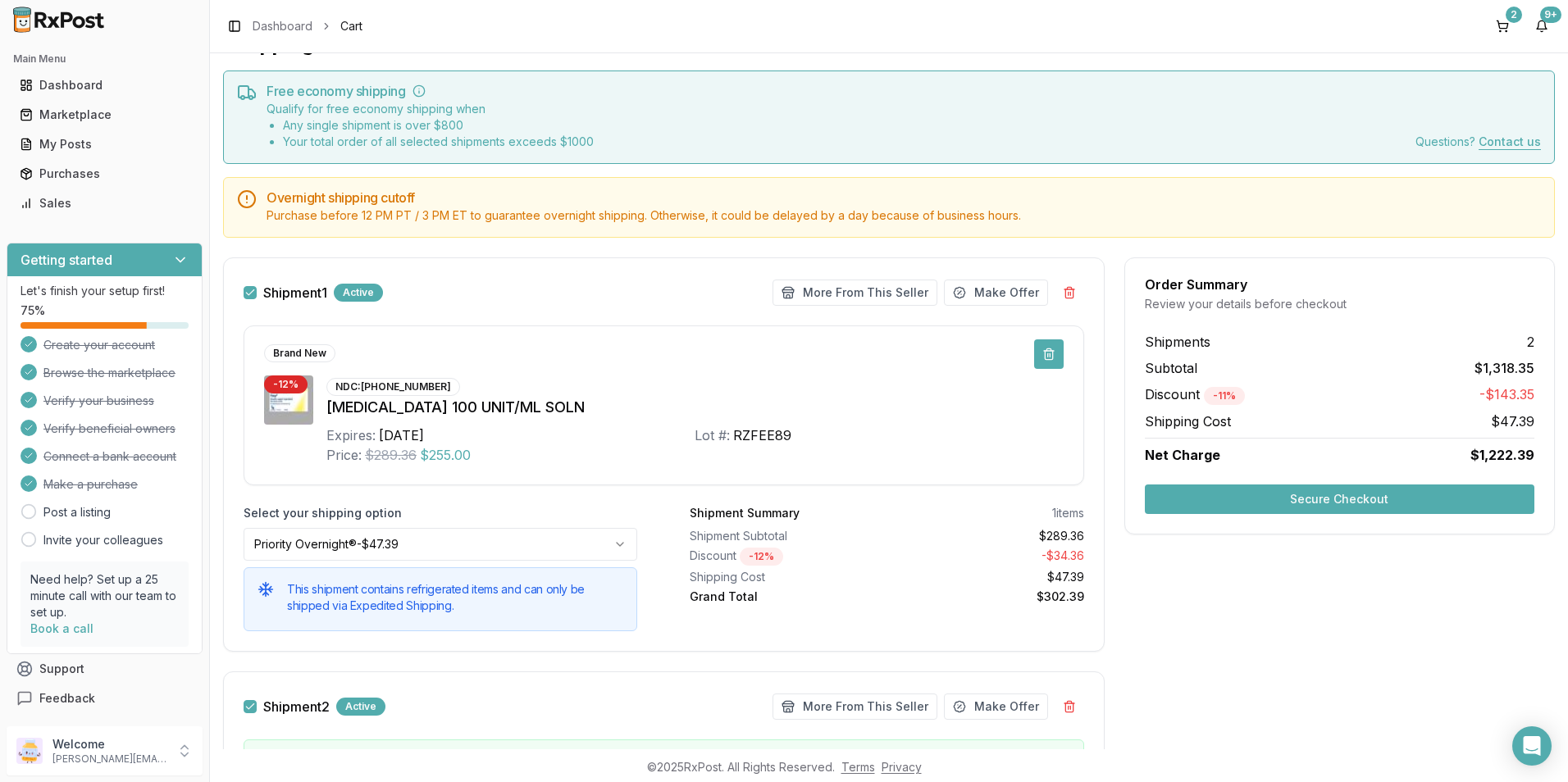
click at [1048, 352] on button at bounding box center [1049, 354] width 30 height 30
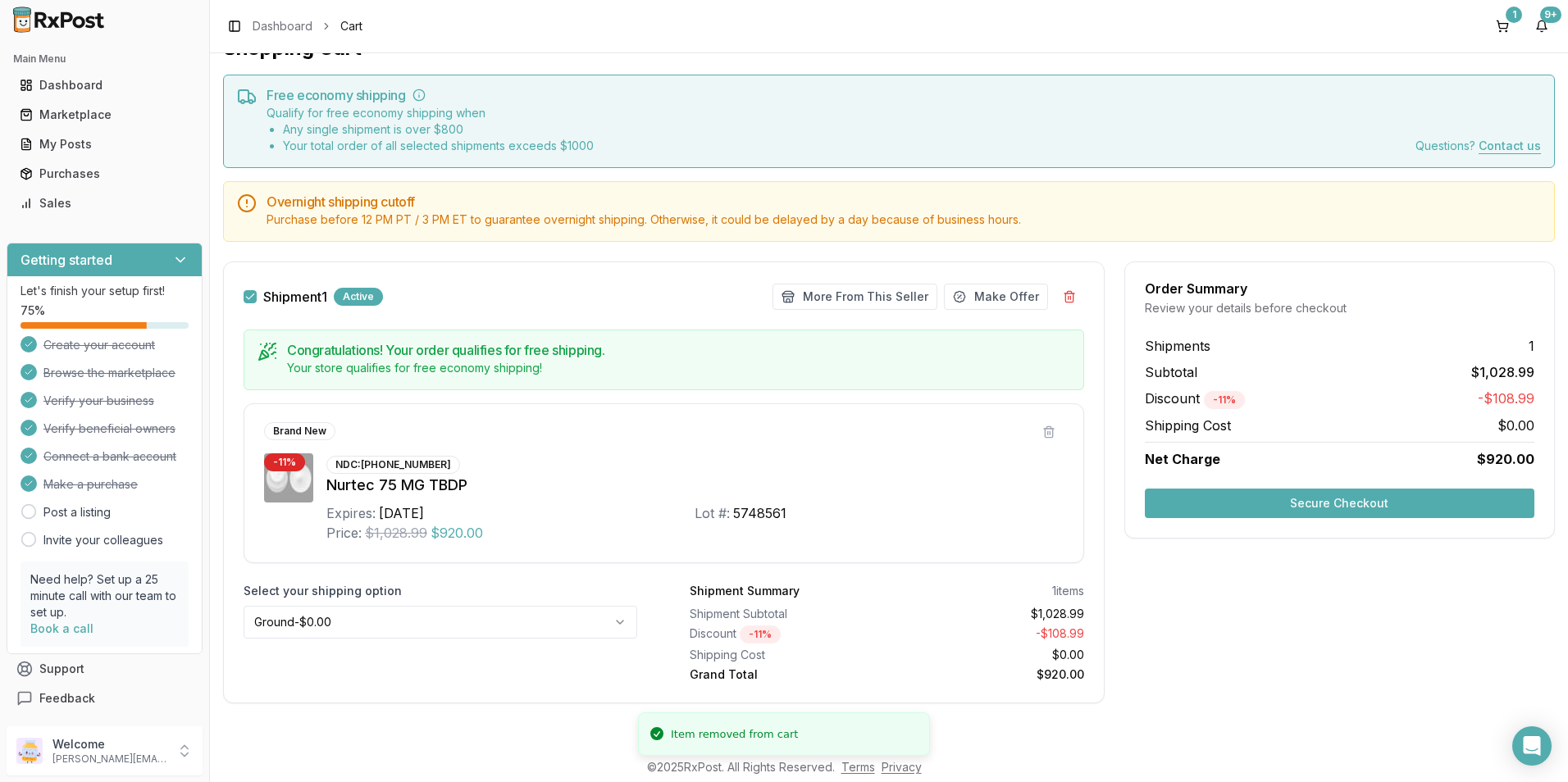
click at [1250, 502] on button "Secure Checkout" at bounding box center [1339, 503] width 390 height 30
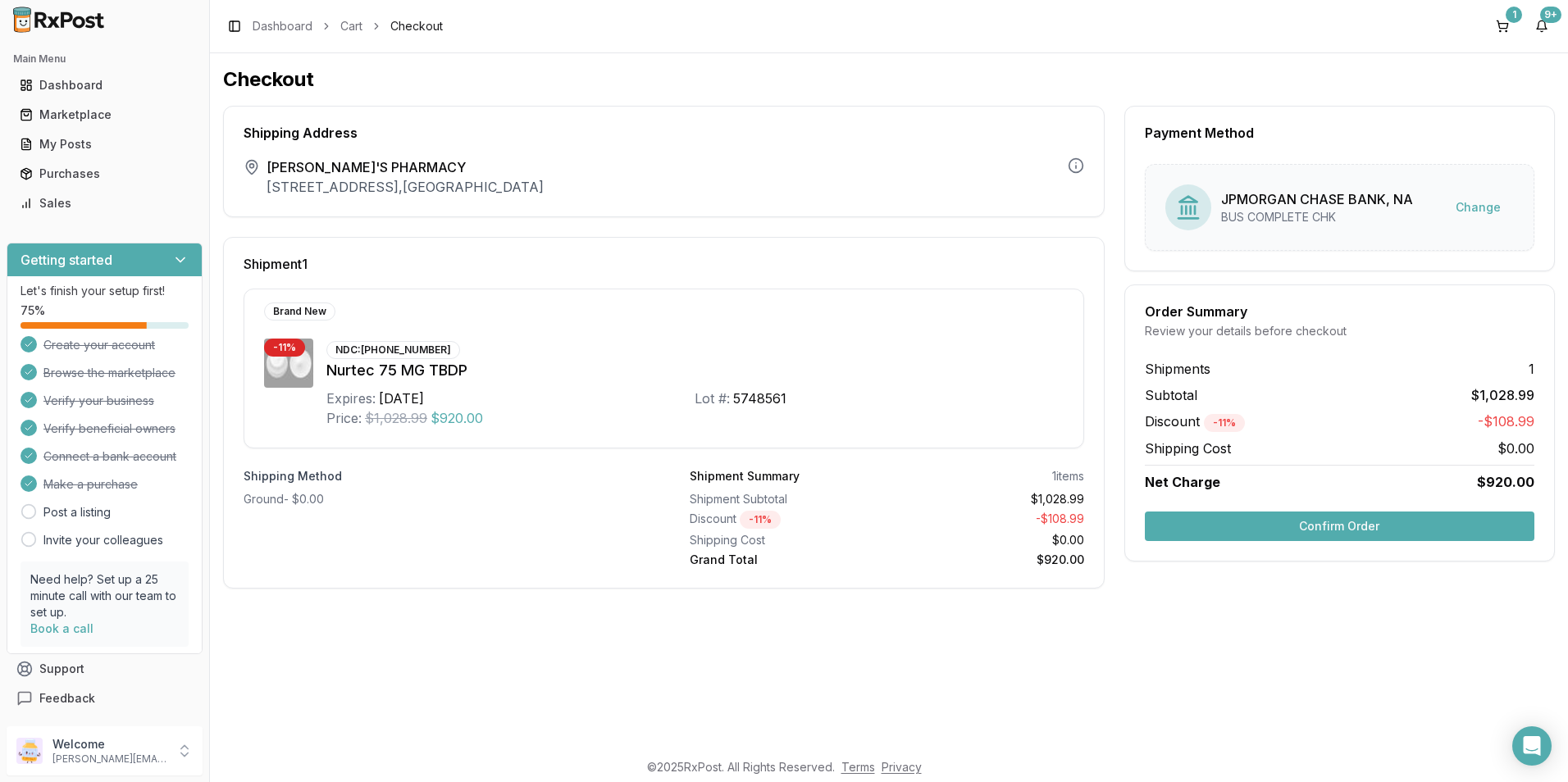
click at [1256, 519] on button "Confirm Order" at bounding box center [1339, 526] width 390 height 30
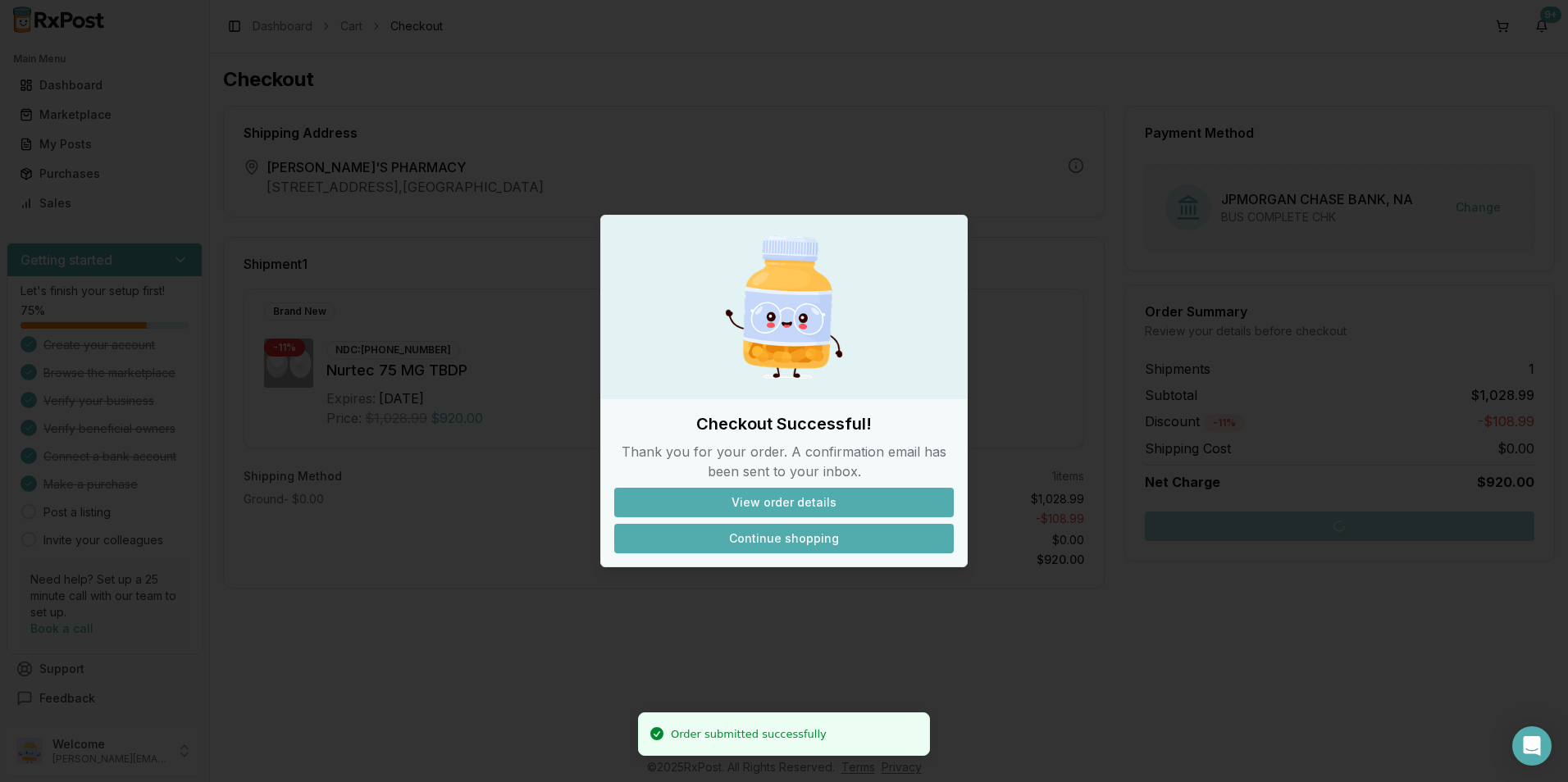
click at [830, 544] on button "Continue shopping" at bounding box center [784, 539] width 340 height 30
